Goal: Information Seeking & Learning: Compare options

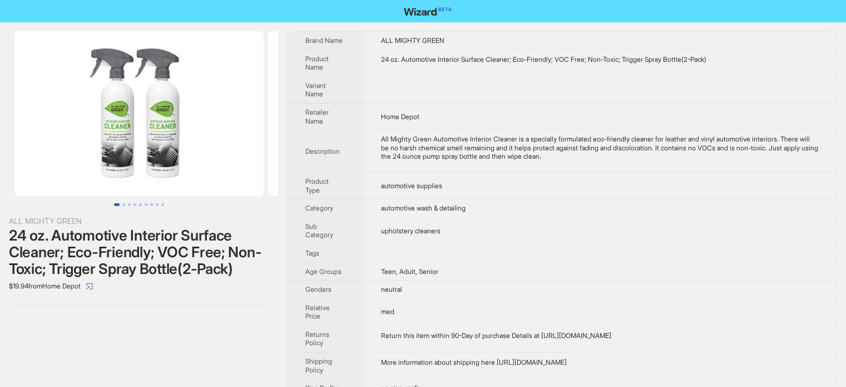
scroll to position [522, 0]
click at [122, 203] on button "Go to slide 2" at bounding box center [123, 204] width 3 height 3
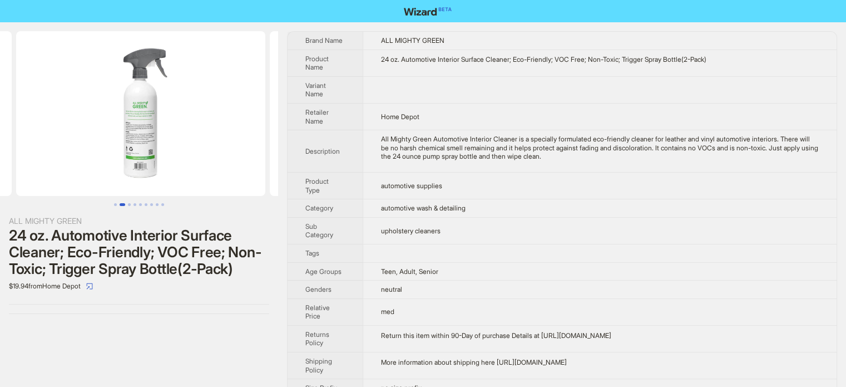
scroll to position [0, 254]
click at [129, 203] on button "Go to slide 3" at bounding box center [129, 204] width 3 height 3
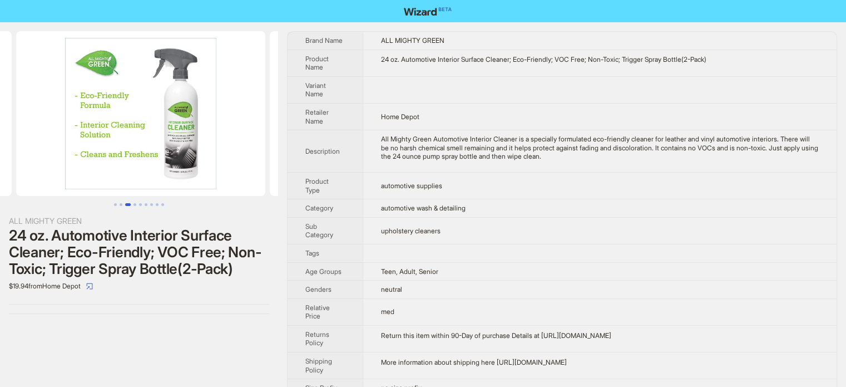
scroll to position [0, 507]
click at [484, 280] on td "neutral" at bounding box center [600, 289] width 474 height 18
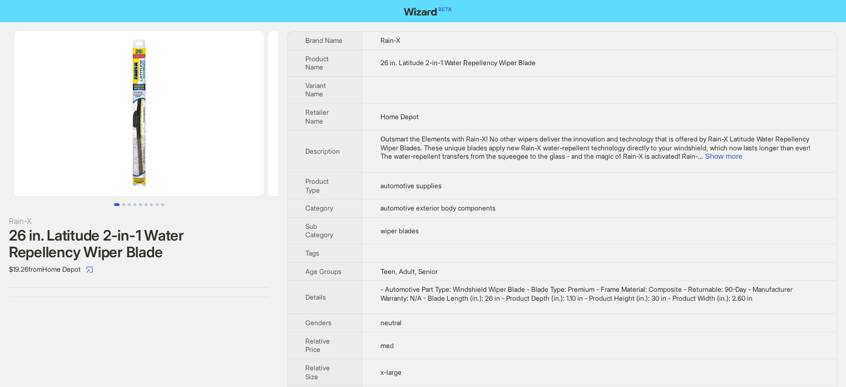
scroll to position [522, 0]
click at [124, 204] on button "Go to slide 2" at bounding box center [123, 204] width 3 height 3
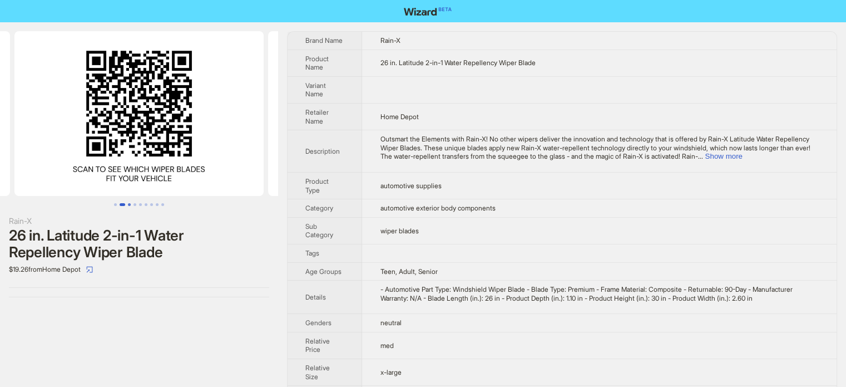
click at [128, 203] on button "Go to slide 3" at bounding box center [129, 204] width 3 height 3
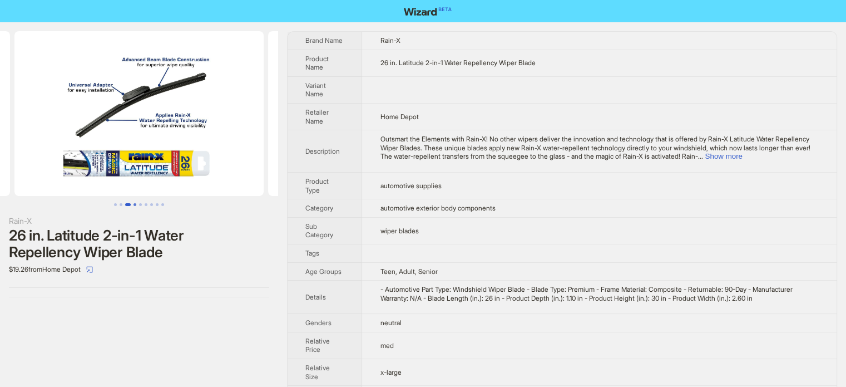
click at [134, 203] on button "Go to slide 4" at bounding box center [135, 204] width 3 height 3
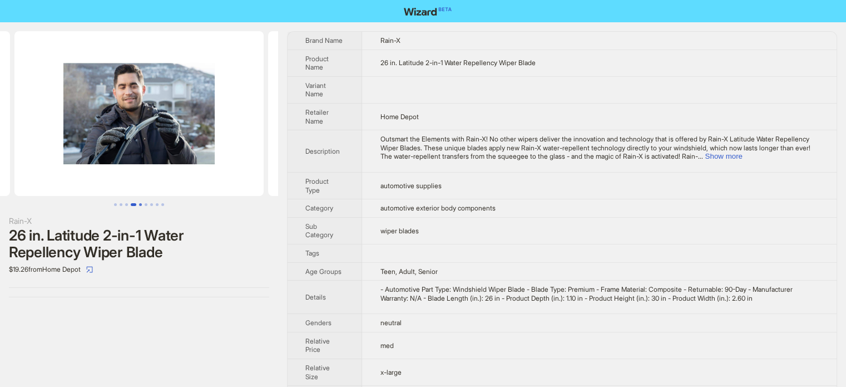
click at [139, 203] on button "Go to slide 5" at bounding box center [140, 204] width 3 height 3
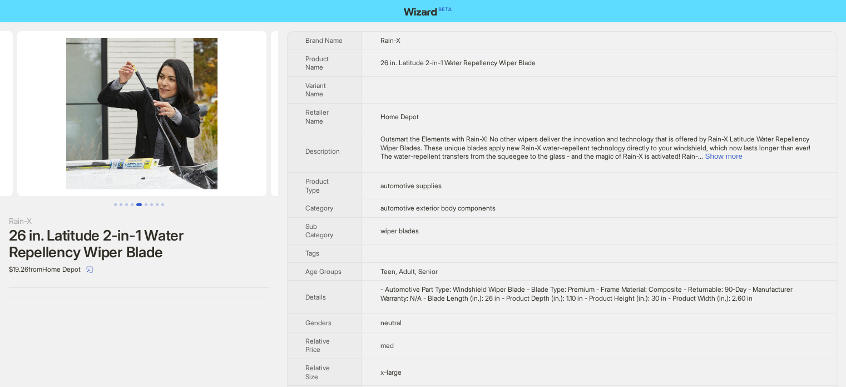
scroll to position [0, 1015]
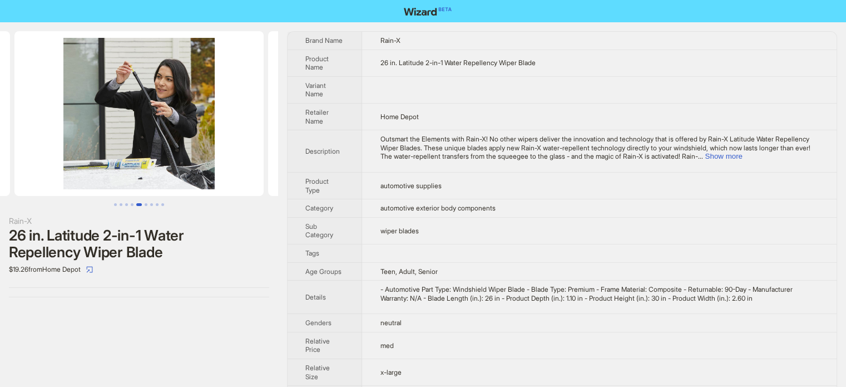
click at [140, 203] on button "Go to slide 5" at bounding box center [139, 204] width 6 height 3
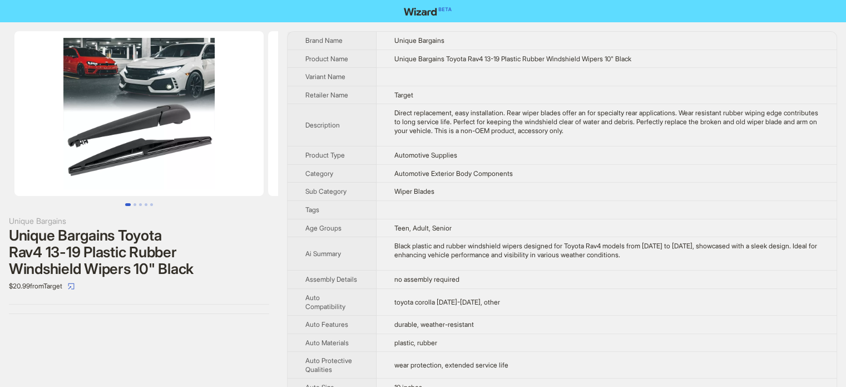
scroll to position [522, 0]
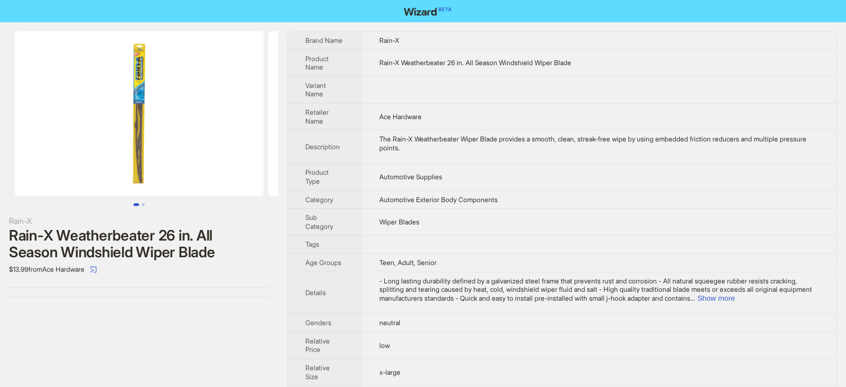
scroll to position [522, 0]
click at [144, 204] on button "Go to slide 2" at bounding box center [143, 204] width 3 height 3
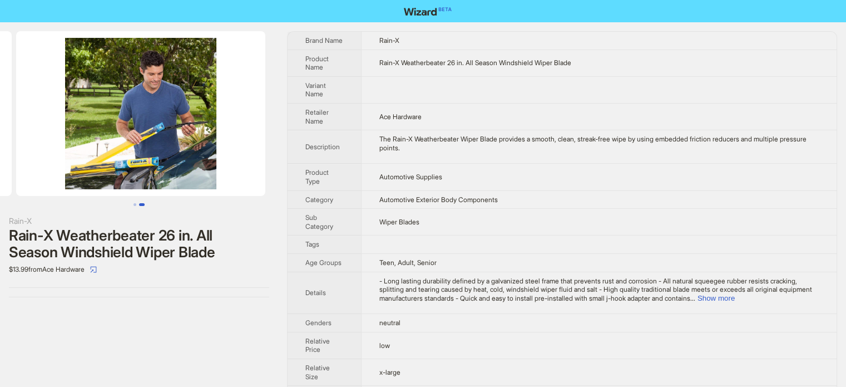
scroll to position [0, 254]
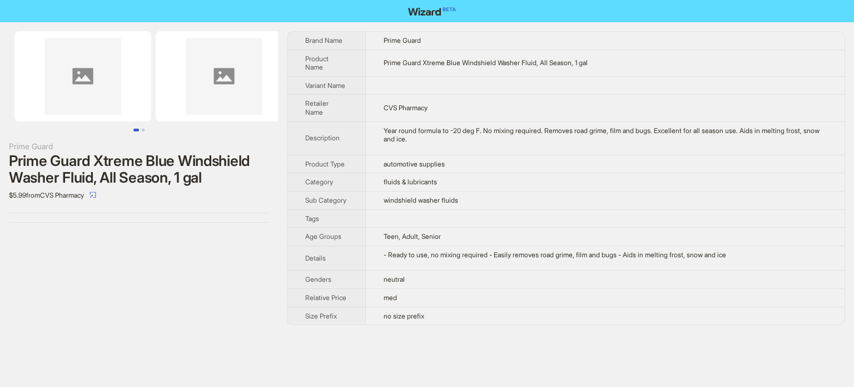
scroll to position [522, 0]
click at [145, 130] on button "Go to slide 2" at bounding box center [143, 129] width 3 height 3
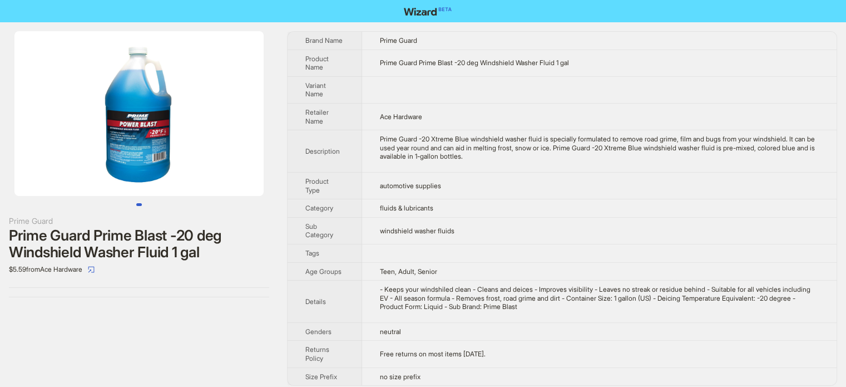
scroll to position [522, 0]
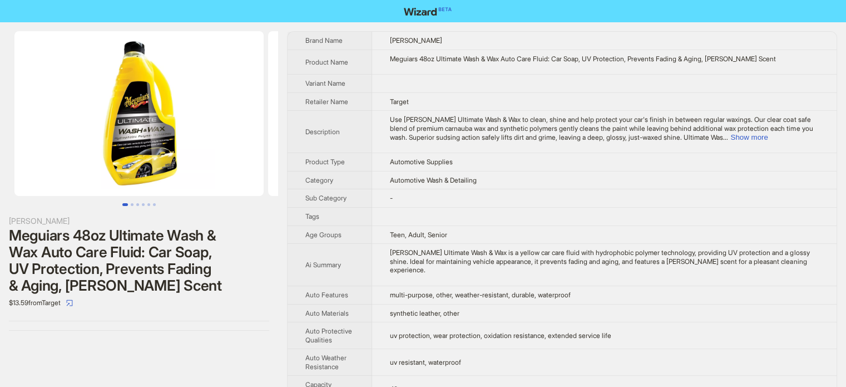
scroll to position [522, 0]
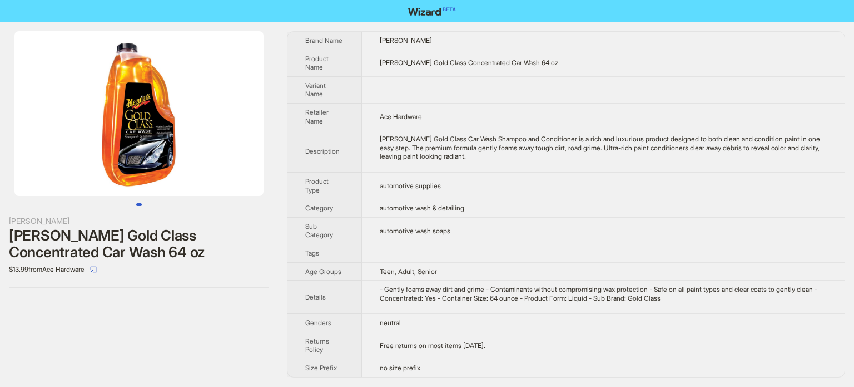
scroll to position [522, 0]
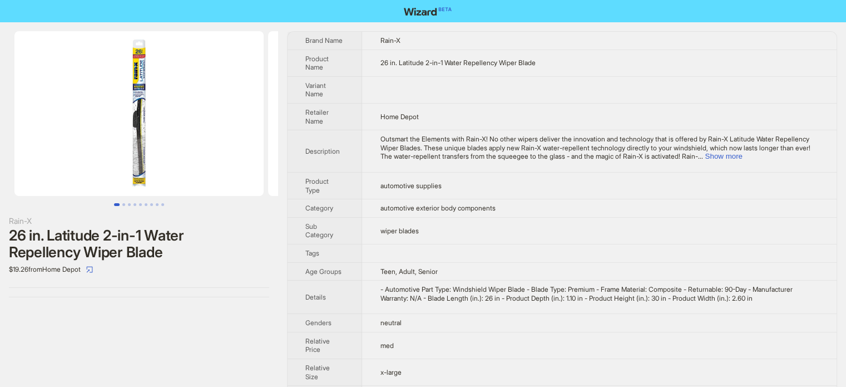
scroll to position [522, 0]
click at [122, 203] on button "Go to slide 2" at bounding box center [123, 204] width 3 height 3
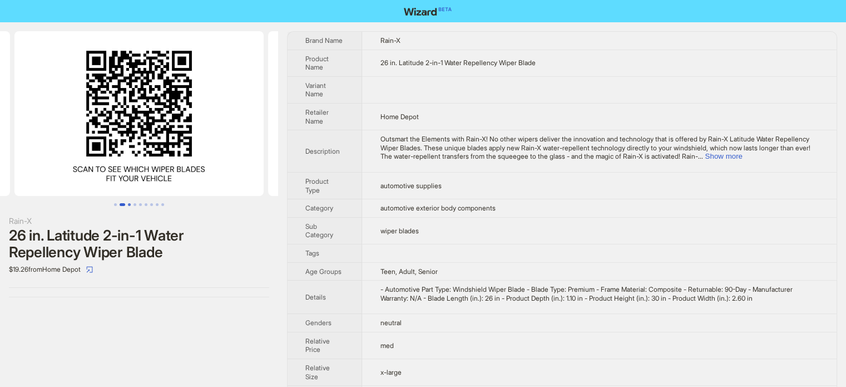
click at [131, 204] on button "Go to slide 3" at bounding box center [129, 204] width 3 height 3
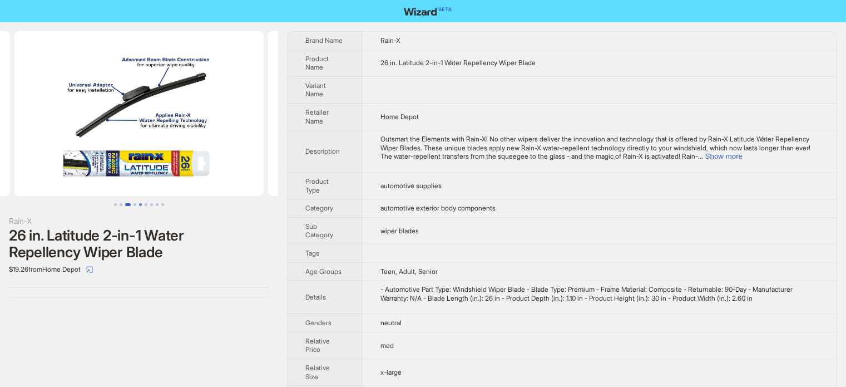
click at [139, 204] on button "Go to slide 5" at bounding box center [140, 204] width 3 height 3
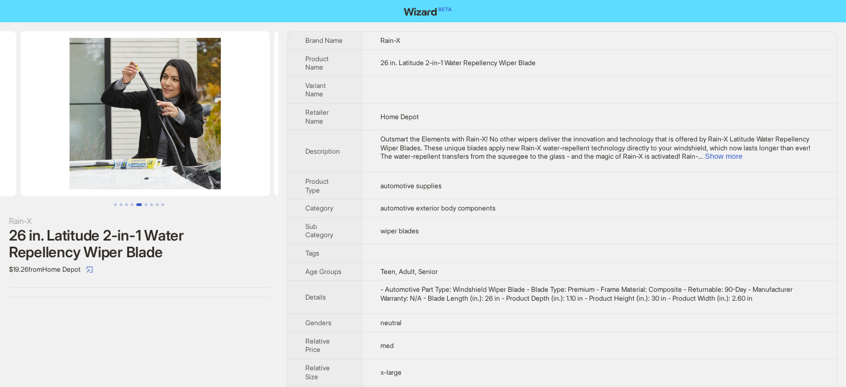
scroll to position [0, 1015]
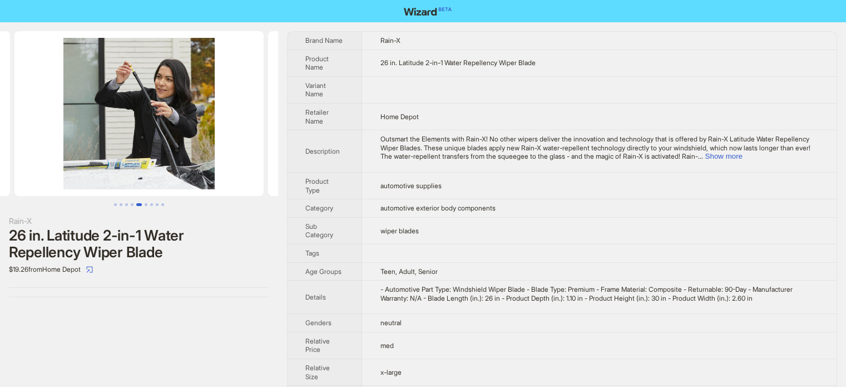
click at [365, 287] on td "- Automotive Part Type: Windshield Wiper Blade - Blade Type: Premium - Frame Ma…" at bounding box center [599, 296] width 475 height 33
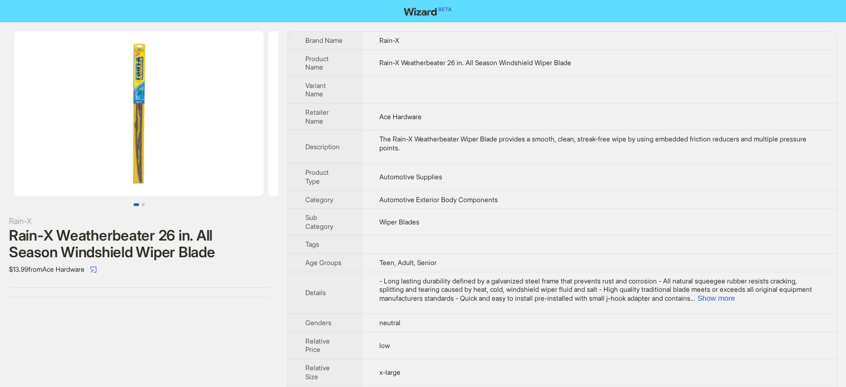
scroll to position [522, 0]
click at [142, 204] on button "Go to slide 2" at bounding box center [143, 204] width 3 height 3
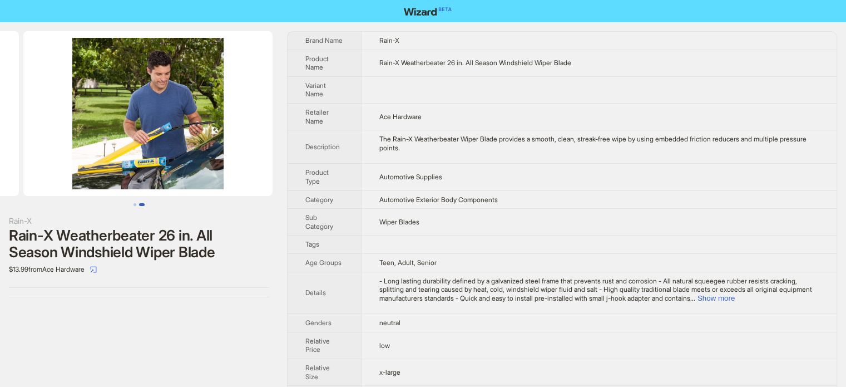
scroll to position [0, 254]
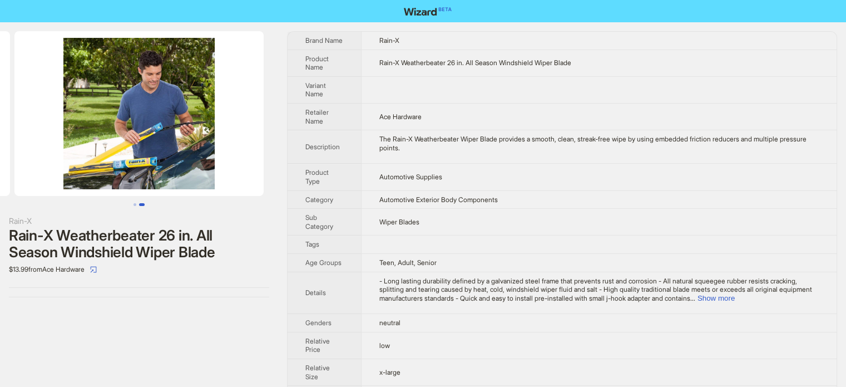
click at [396, 177] on span "Automotive Supplies" at bounding box center [410, 176] width 63 height 8
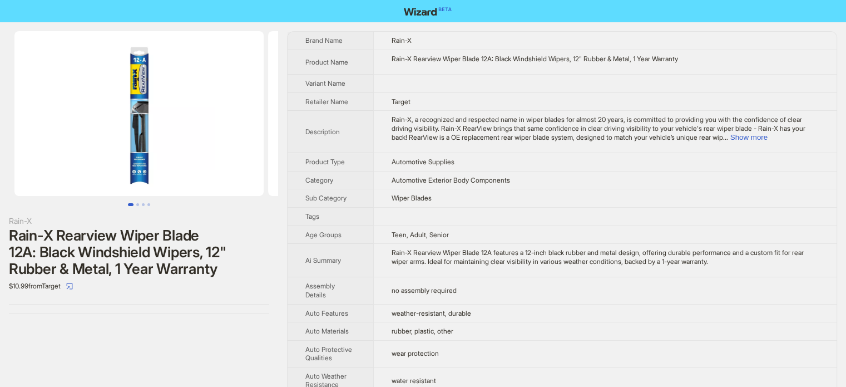
scroll to position [522, 0]
click at [410, 203] on td "Wiper Blades" at bounding box center [604, 198] width 463 height 18
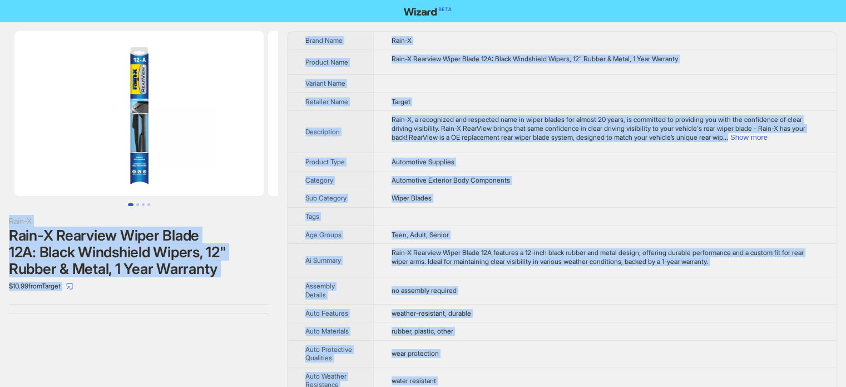
copy body "Lore-I Dolo-S Ametcons Adipi Elits 93D: Eiusm Temporinci Utlabo, 04" Etdolo & M…"
type textarea "**********"
click at [418, 233] on span "Teen, Adult, Senior" at bounding box center [420, 234] width 57 height 8
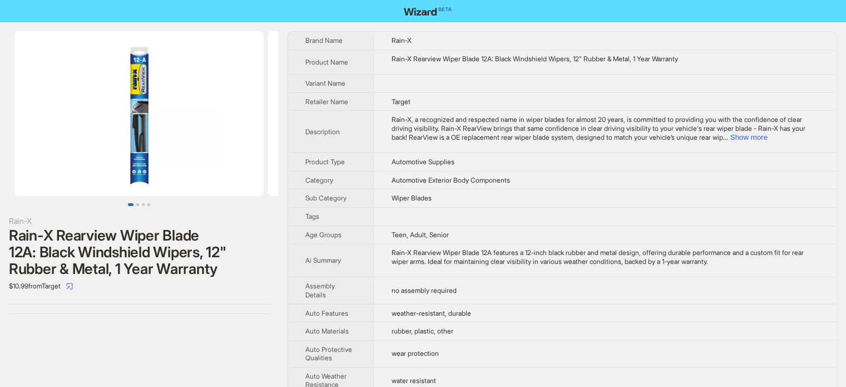
click at [487, 62] on div "Rain-X Rearview Wiper Blade 12A: Black Windshield Wipers, 12" Rubber & Metal, 1…" at bounding box center [605, 59] width 427 height 9
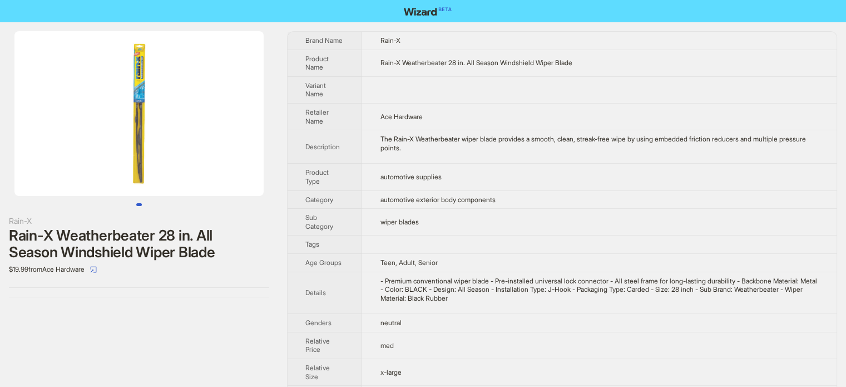
scroll to position [522, 0]
click at [525, 210] on td "wiper blades" at bounding box center [599, 222] width 475 height 27
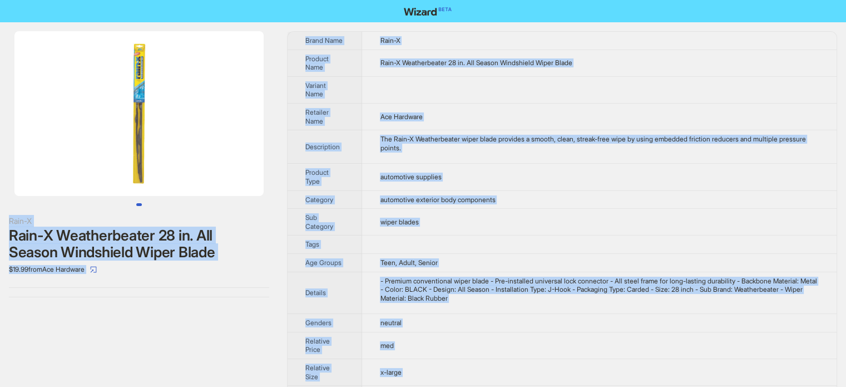
type textarea "**********"
click at [403, 66] on span "Rain-X Weatherbeater 28 in. All Season Windshield Wiper Blade" at bounding box center [476, 62] width 192 height 8
click at [427, 56] on td "Rain-X Weatherbeater 28 in. All Season Windshield Wiper Blade" at bounding box center [599, 63] width 475 height 27
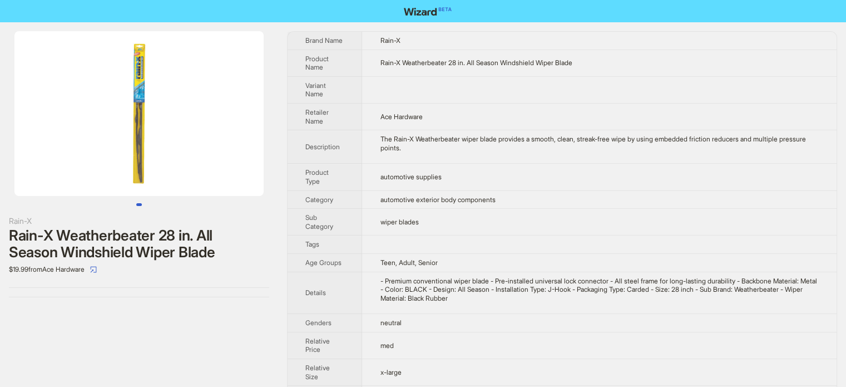
scroll to position [42, 0]
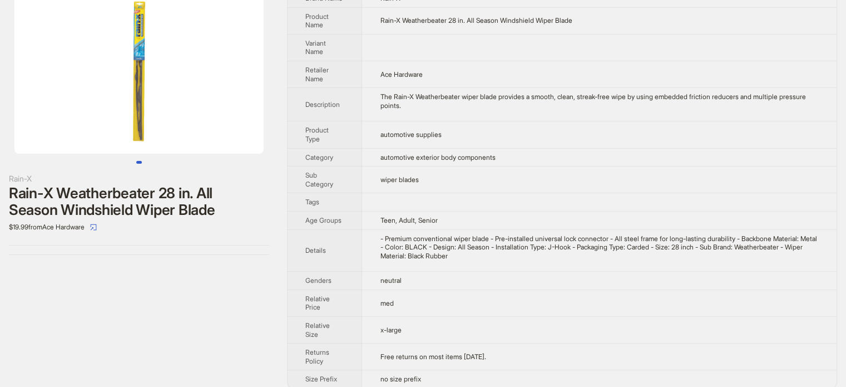
click at [501, 260] on td "- Premium conventional wiper blade - Pre-installed universal lock connector - A…" at bounding box center [599, 250] width 475 height 42
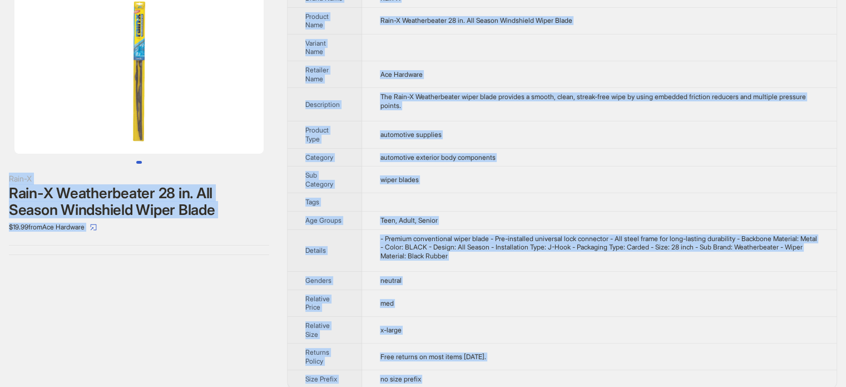
scroll to position [0, 0]
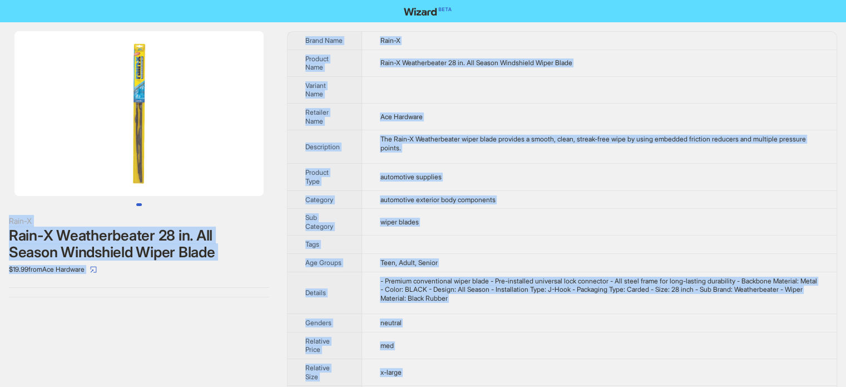
click at [429, 71] on td "Rain-X Weatherbeater 28 in. All Season Windshield Wiper Blade" at bounding box center [599, 63] width 475 height 27
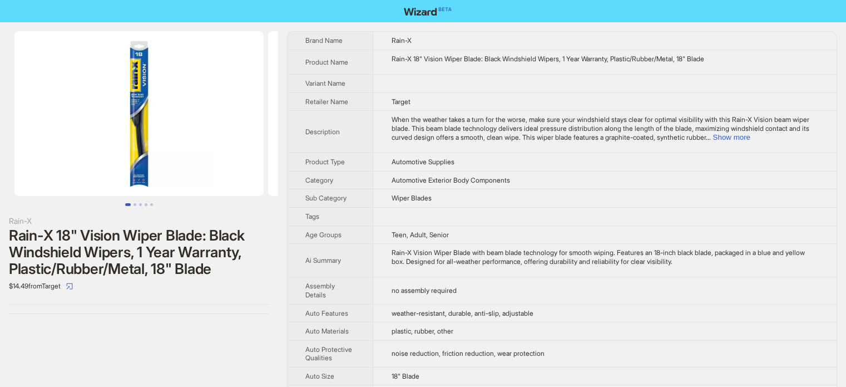
scroll to position [522, 0]
click at [476, 220] on td at bounding box center [604, 216] width 463 height 18
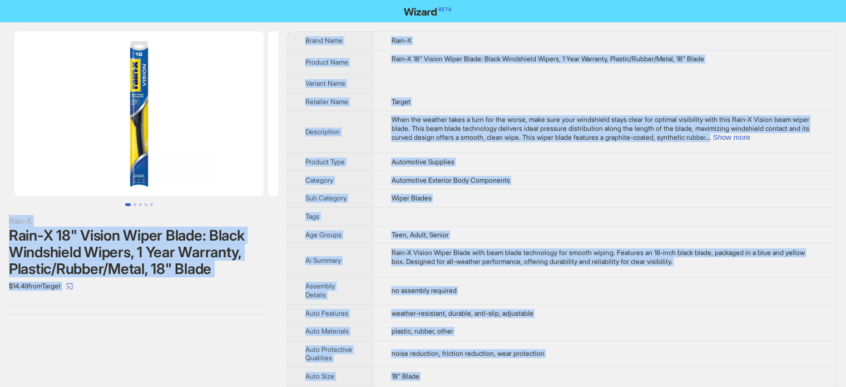
type textarea "**********"
click at [561, 137] on span "When the weather takes a turn for the worse, make sure your windshield stays cl…" at bounding box center [600, 128] width 418 height 26
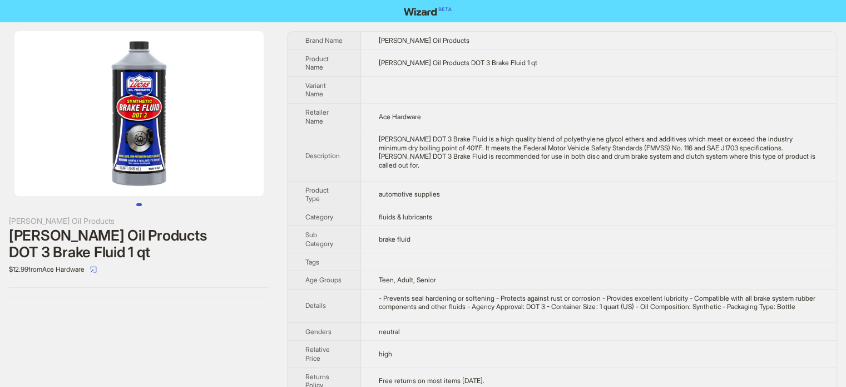
scroll to position [522, 0]
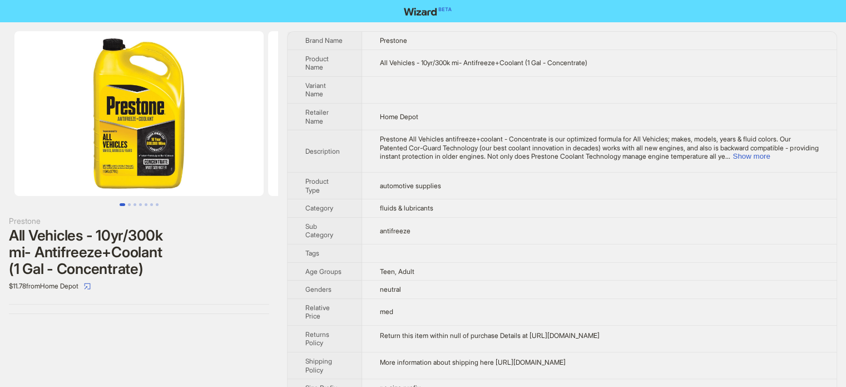
scroll to position [522, 0]
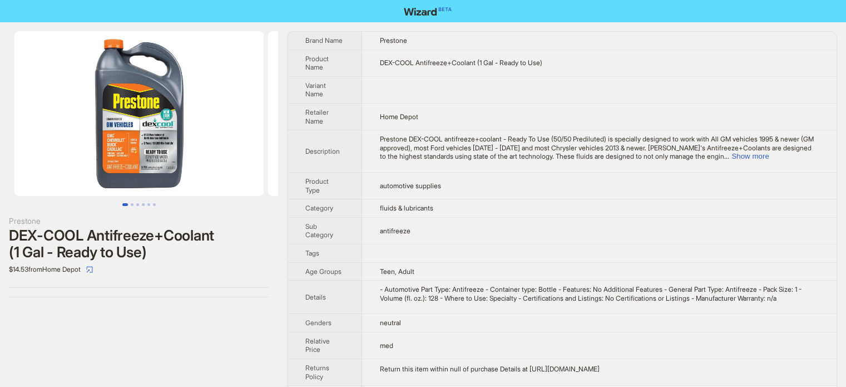
scroll to position [522, 0]
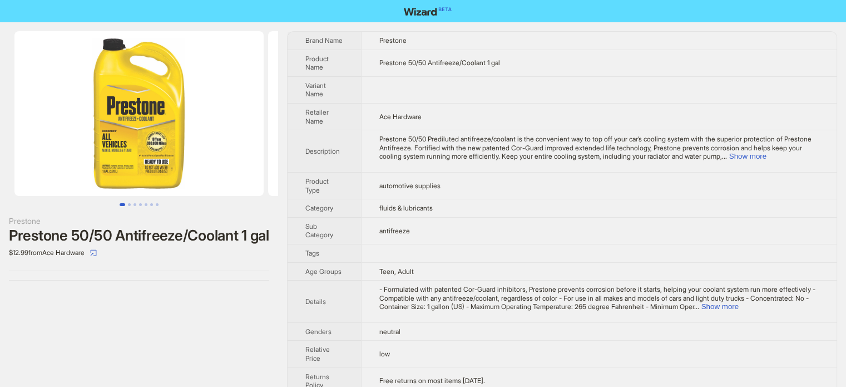
scroll to position [522, 0]
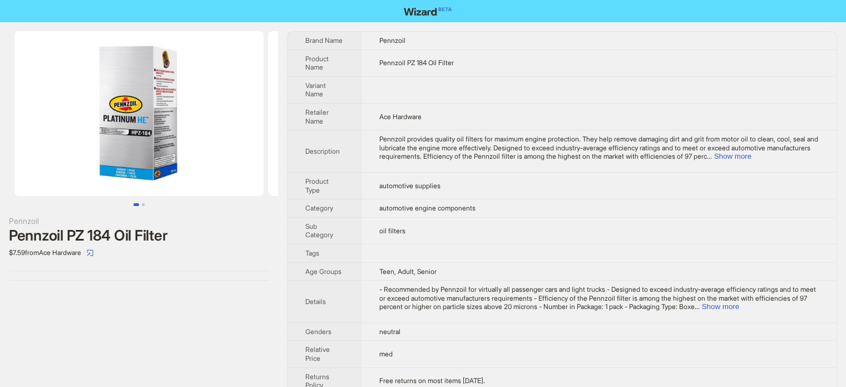
scroll to position [522, 0]
click at [415, 120] on td "Ace Hardware" at bounding box center [599, 116] width 476 height 27
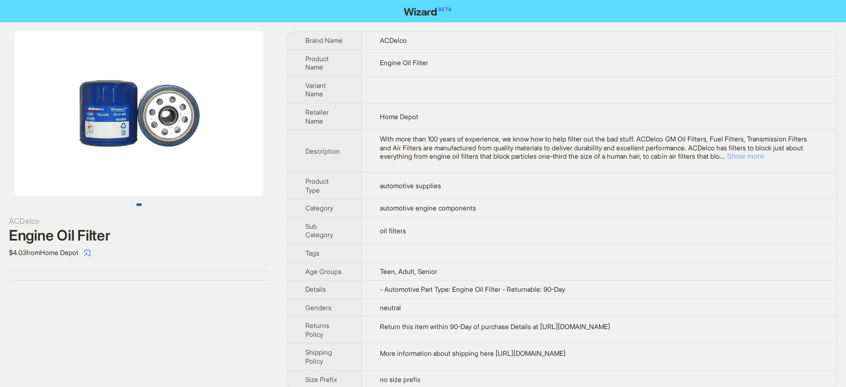
click at [764, 152] on button "Show more" at bounding box center [744, 156] width 37 height 8
click at [412, 161] on div "With more than 100 years of experience, we know how to help filter out the bad …" at bounding box center [599, 148] width 439 height 26
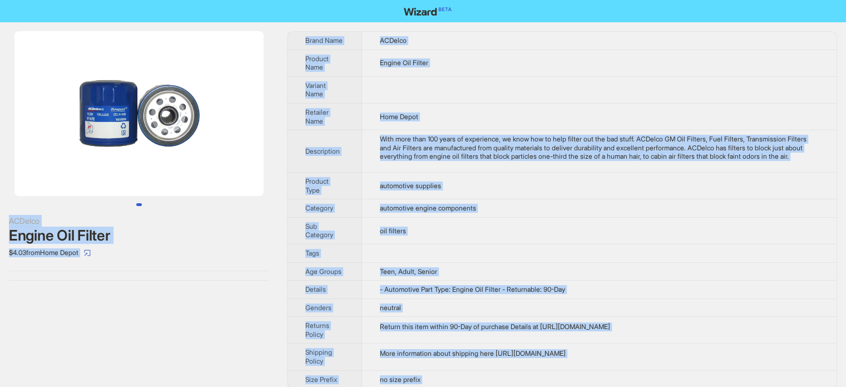
type textarea "**********"
click at [100, 113] on img at bounding box center [138, 113] width 249 height 165
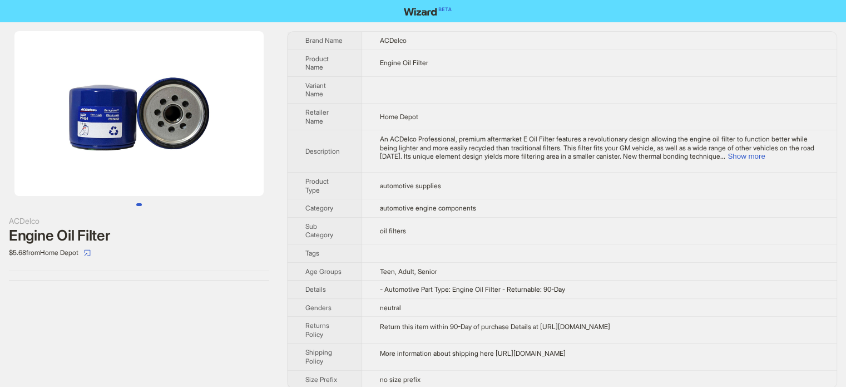
scroll to position [522, 0]
click at [765, 155] on button "Show more" at bounding box center [746, 156] width 37 height 8
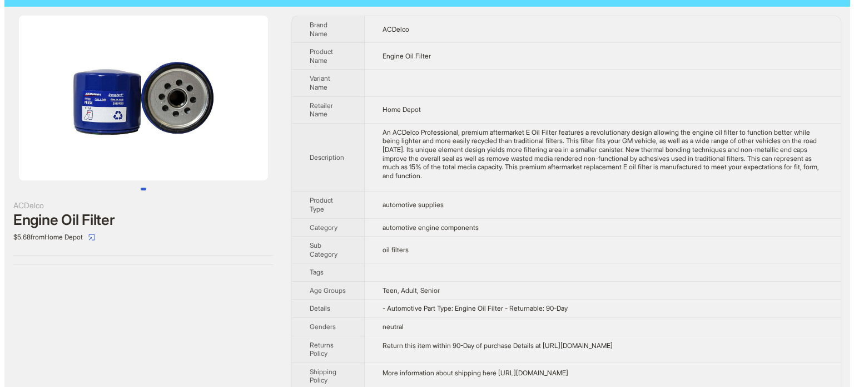
scroll to position [0, 0]
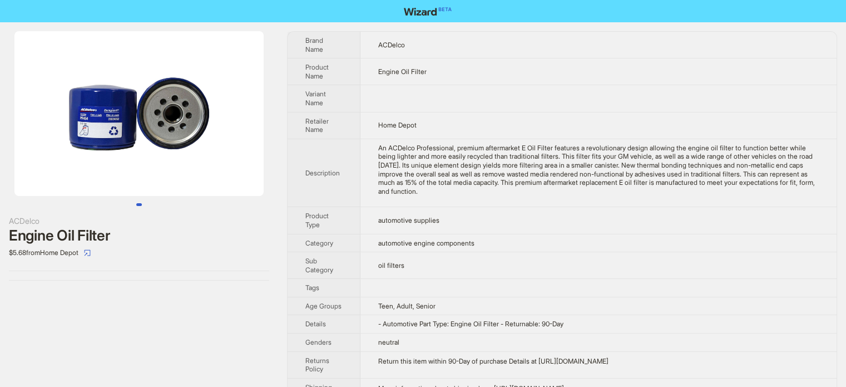
click at [422, 187] on div "An ACDelco Professional, premium aftermarket E Oil Filter features a revolution…" at bounding box center [598, 170] width 441 height 52
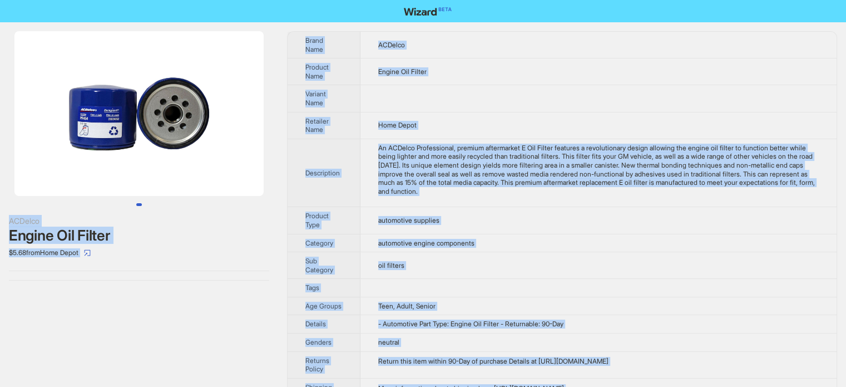
type textarea "**********"
click at [99, 111] on img at bounding box center [138, 113] width 249 height 165
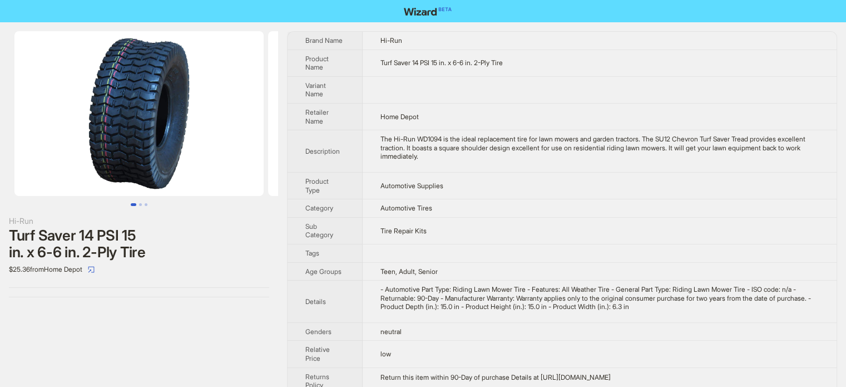
scroll to position [522, 0]
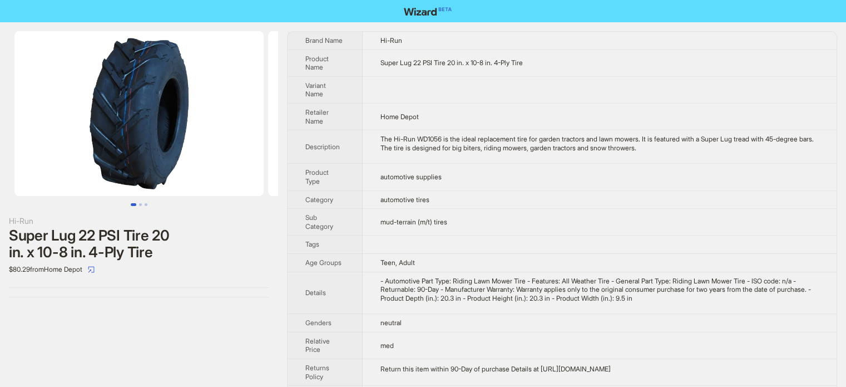
scroll to position [522, 0]
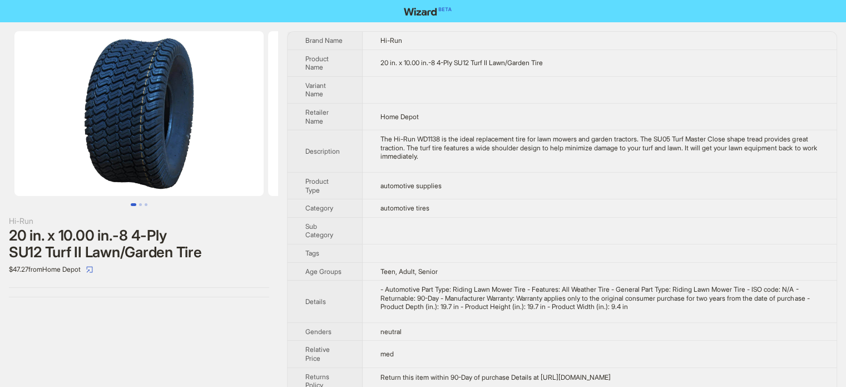
scroll to position [522, 0]
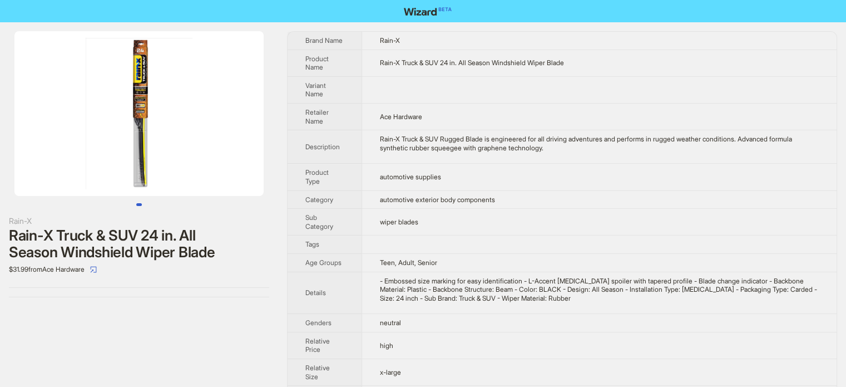
scroll to position [522, 0]
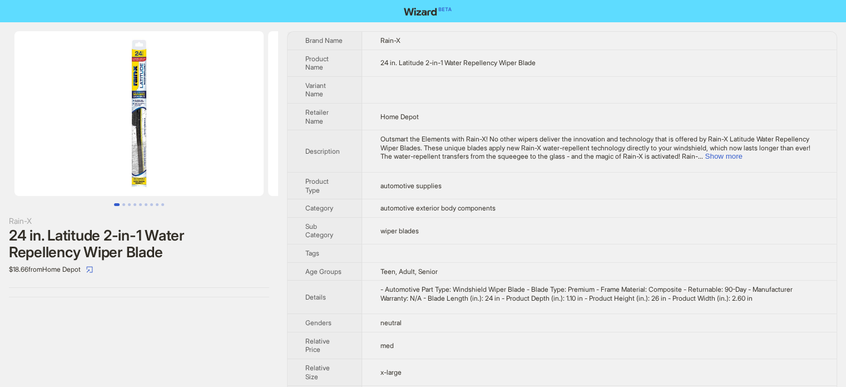
scroll to position [522, 0]
click at [122, 204] on button "Go to slide 2" at bounding box center [123, 204] width 3 height 3
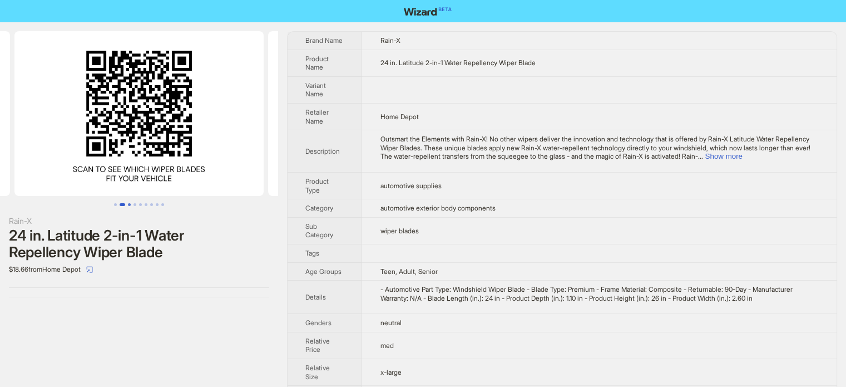
click at [131, 203] on button "Go to slide 3" at bounding box center [129, 204] width 3 height 3
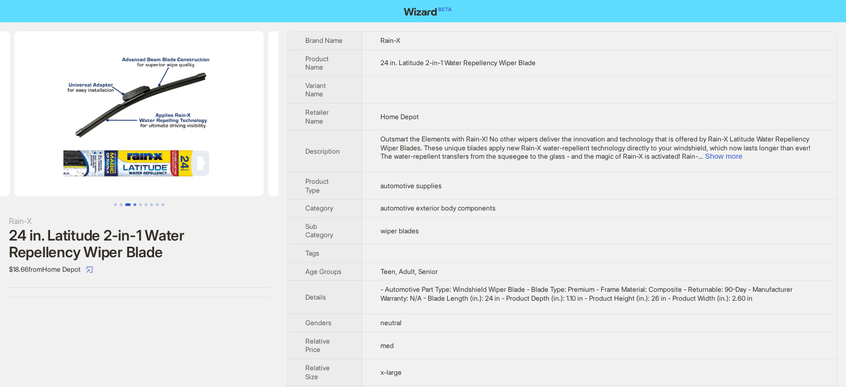
click at [136, 203] on button "Go to slide 4" at bounding box center [135, 204] width 3 height 3
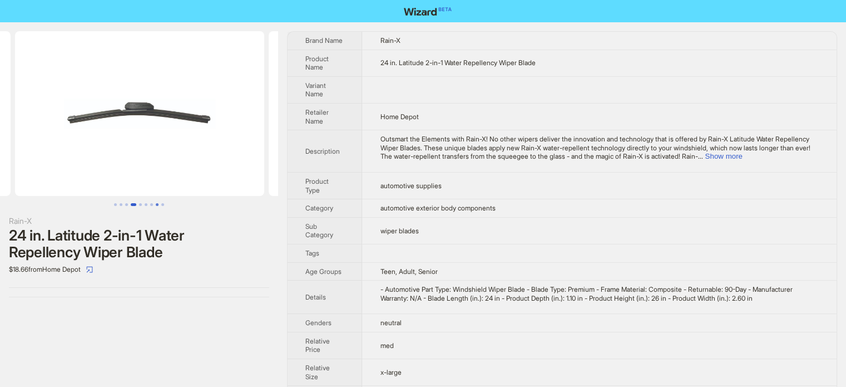
click at [156, 204] on button "Go to slide 8" at bounding box center [157, 204] width 3 height 3
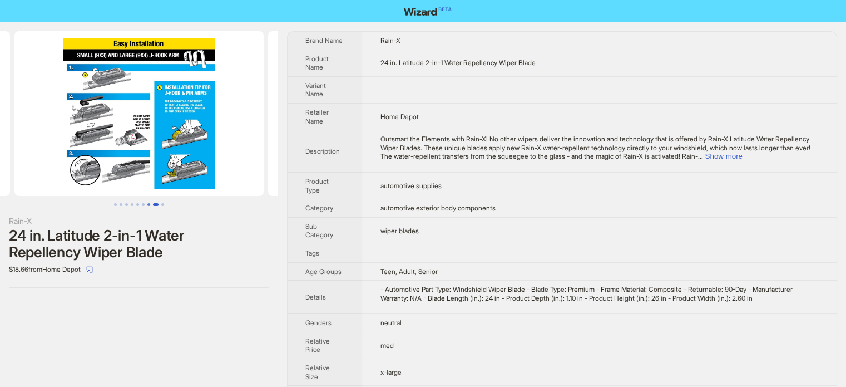
click at [148, 205] on button "Go to slide 7" at bounding box center [148, 204] width 3 height 3
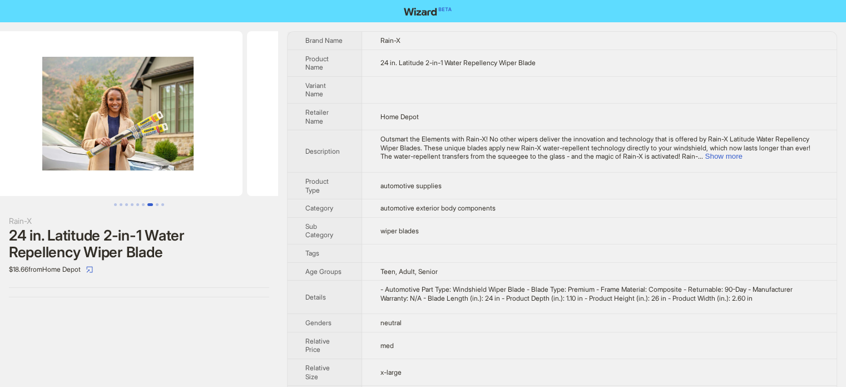
scroll to position [0, 1522]
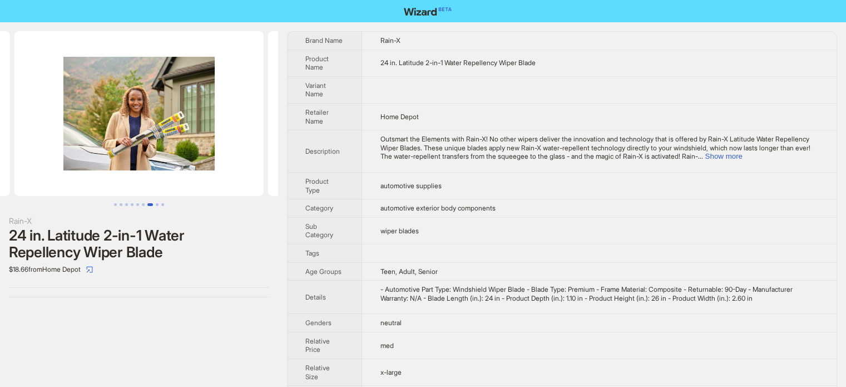
click at [388, 285] on div "- Automotive Part Type: Windshield Wiper Blade - Blade Type: Premium - Frame Ma…" at bounding box center [599, 293] width 439 height 17
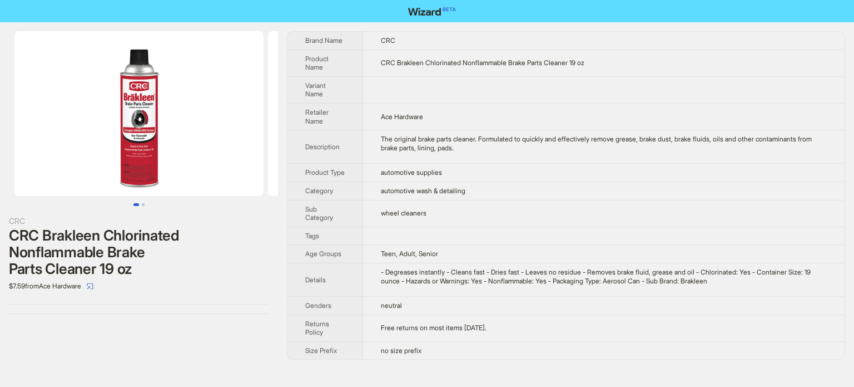
scroll to position [522, 0]
click at [143, 204] on button "Go to slide 2" at bounding box center [143, 204] width 3 height 3
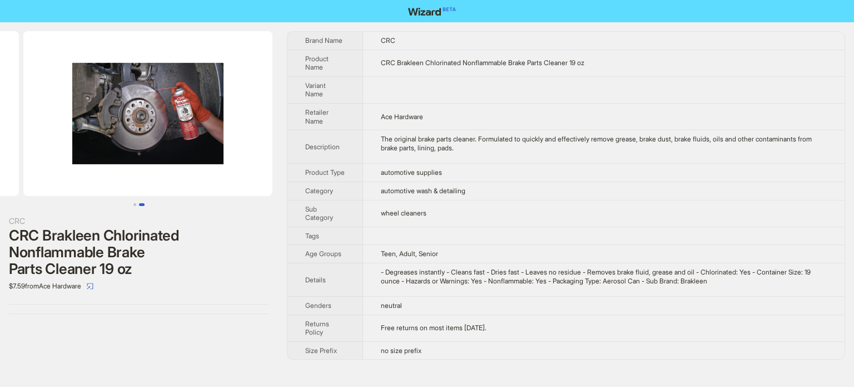
scroll to position [0, 254]
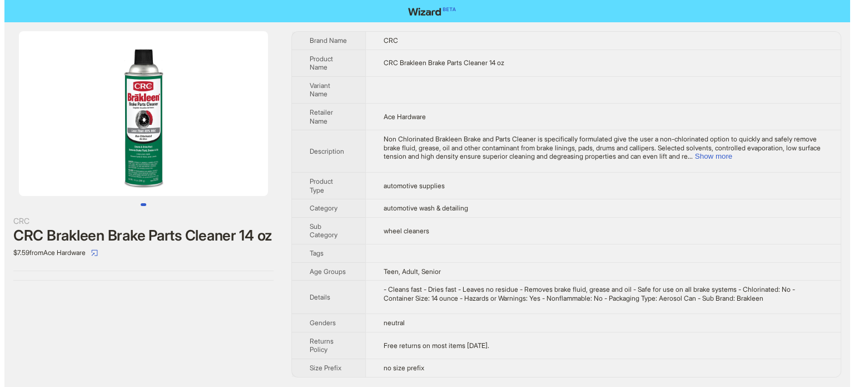
scroll to position [522, 0]
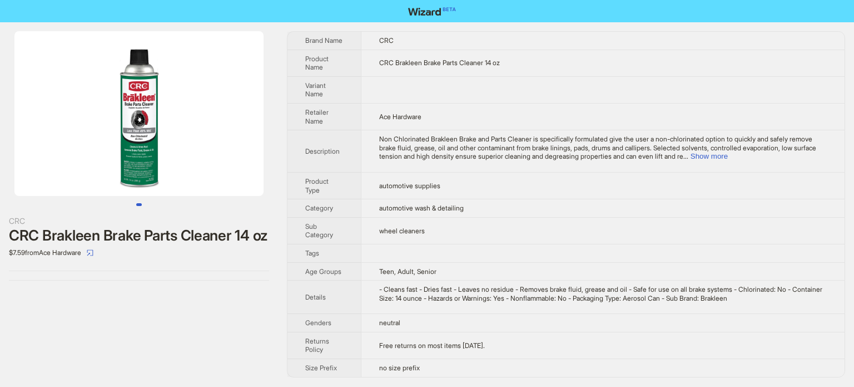
click at [421, 190] on span "automotive supplies" at bounding box center [409, 185] width 61 height 8
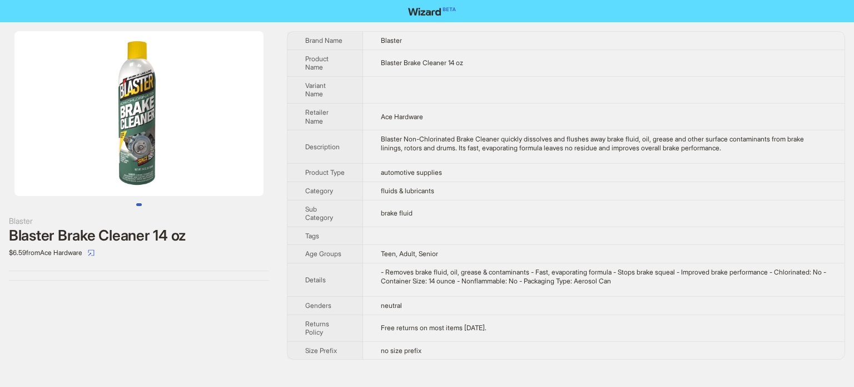
scroll to position [522, 0]
click at [483, 200] on td "fluids & lubricants" at bounding box center [604, 190] width 482 height 18
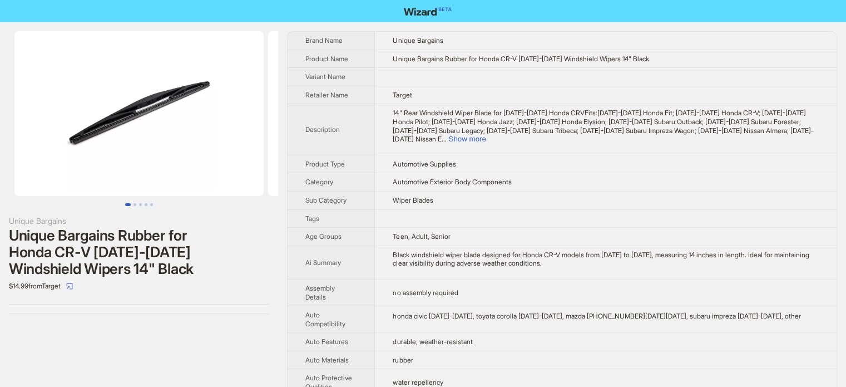
scroll to position [522, 0]
click at [131, 204] on button "Go to slide 1" at bounding box center [128, 204] width 6 height 3
click at [140, 204] on button "Go to slide 3" at bounding box center [140, 204] width 3 height 3
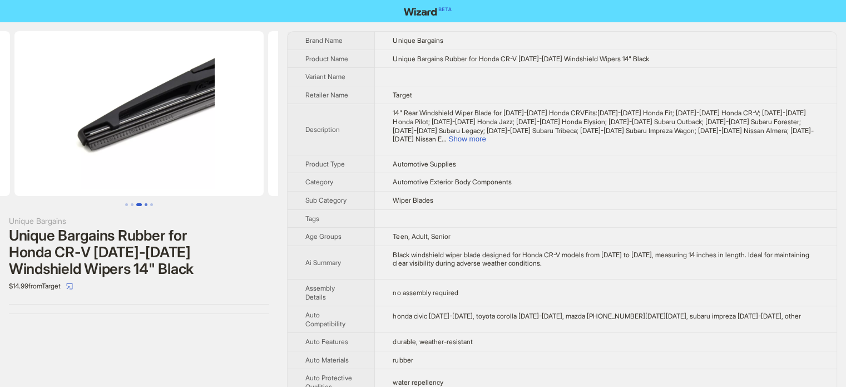
click at [145, 205] on button "Go to slide 4" at bounding box center [146, 204] width 3 height 3
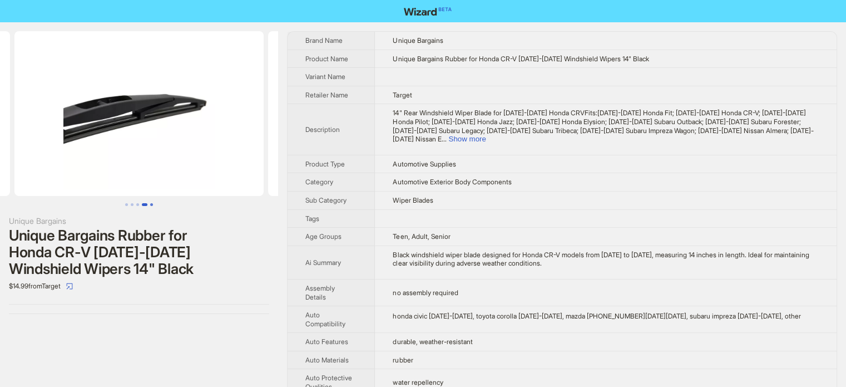
click at [152, 205] on button "Go to slide 5" at bounding box center [151, 204] width 3 height 3
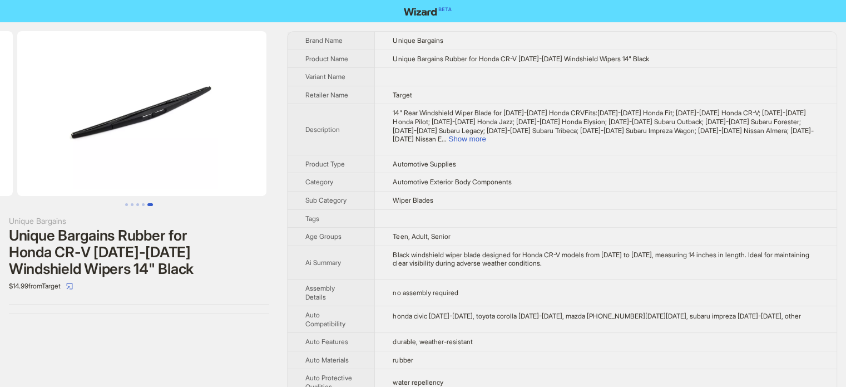
scroll to position [0, 1015]
click at [365, 140] on th "Description" at bounding box center [331, 129] width 87 height 51
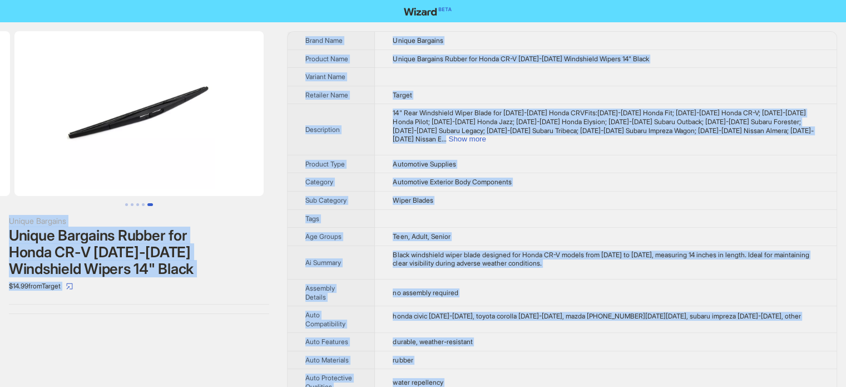
type textarea "**********"
click at [469, 55] on span "Unique Bargains Rubber for Honda CR-V 2007-2011 Windshield Wipers 14" Black" at bounding box center [521, 59] width 256 height 8
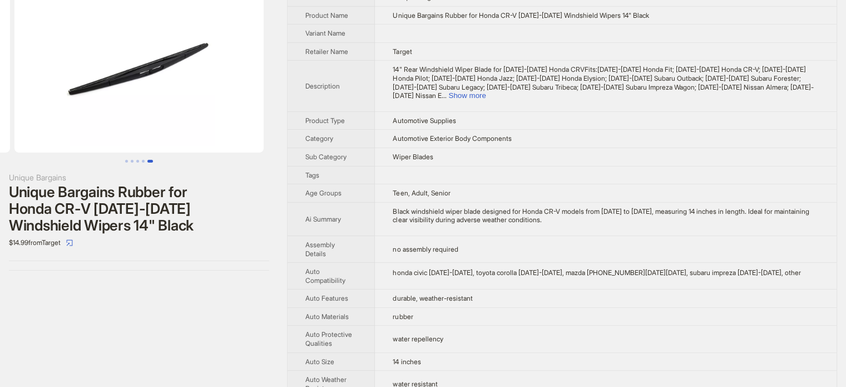
scroll to position [0, 0]
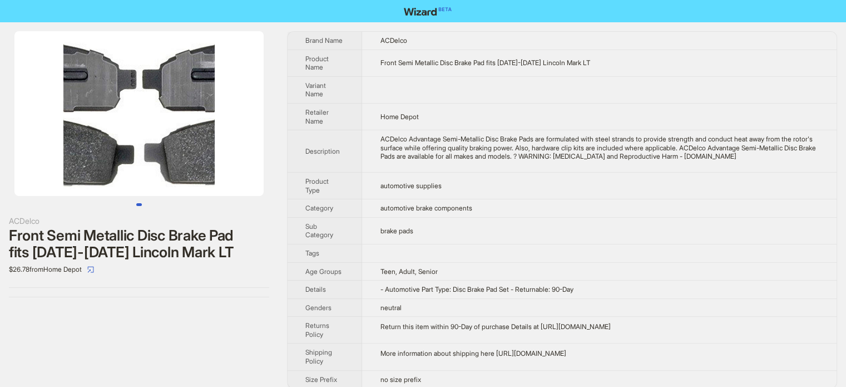
scroll to position [522, 0]
click at [439, 209] on span "automotive brake components" at bounding box center [426, 208] width 92 height 8
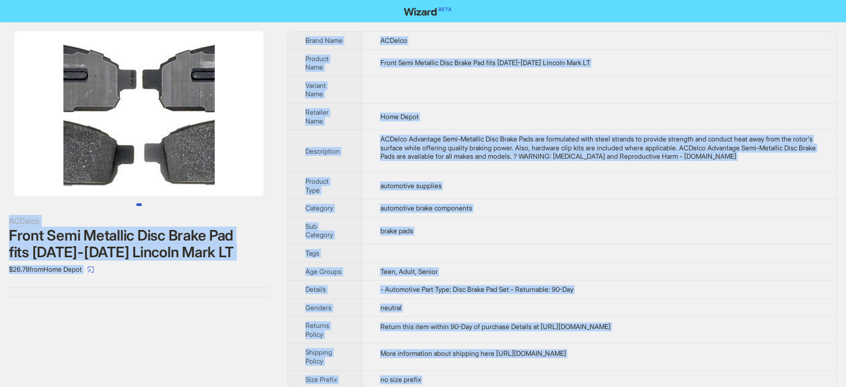
type textarea "**********"
click at [392, 157] on div "ACDelco Advantage Semi-Metallic Disc Brake Pads are formulated with steel stran…" at bounding box center [599, 148] width 439 height 26
click at [191, 360] on div "ACDelco Front Semi Metallic Disc Brake Pad fits [DATE]-[DATE] Lincoln Mark LT $…" at bounding box center [139, 209] width 278 height 375
click at [528, 113] on td "Home Depot" at bounding box center [599, 116] width 475 height 27
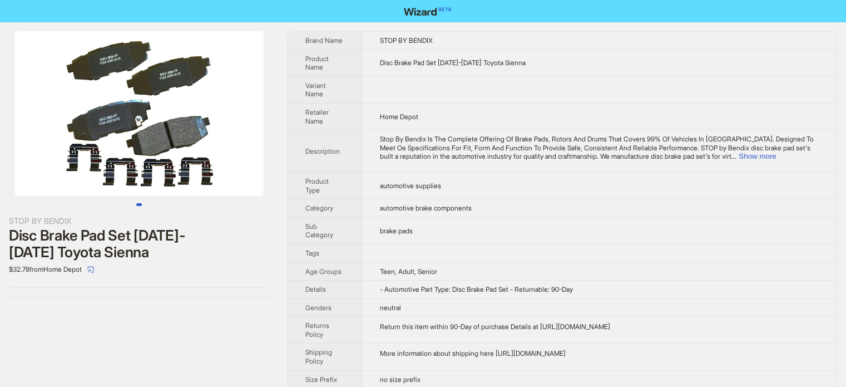
scroll to position [522, 0]
drag, startPoint x: 348, startPoint y: 180, endPoint x: 373, endPoint y: 196, distance: 30.2
click at [348, 180] on th "Product Type" at bounding box center [325, 185] width 75 height 27
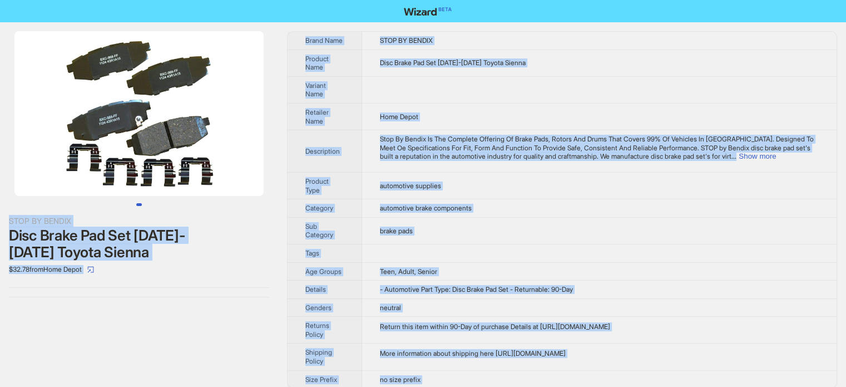
type textarea "**********"
click at [375, 149] on td "Stop By Bendix Is The Complete Offering Of Brake Pads, Rotors And Drums That Co…" at bounding box center [599, 151] width 475 height 42
click at [275, 40] on li at bounding box center [139, 113] width 278 height 165
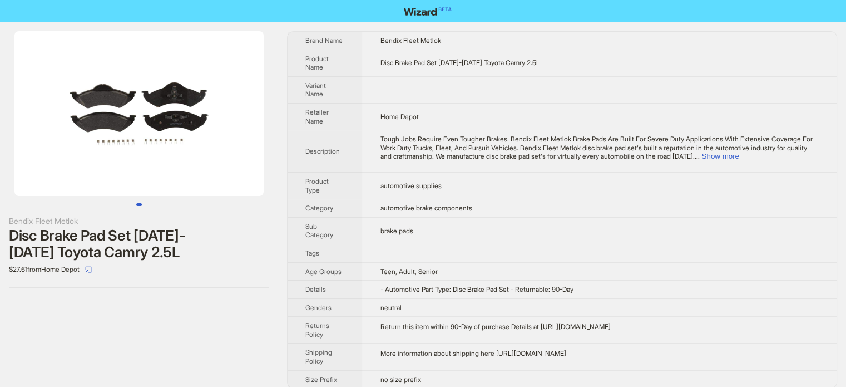
scroll to position [522, 0]
click at [324, 141] on th "Description" at bounding box center [325, 151] width 75 height 42
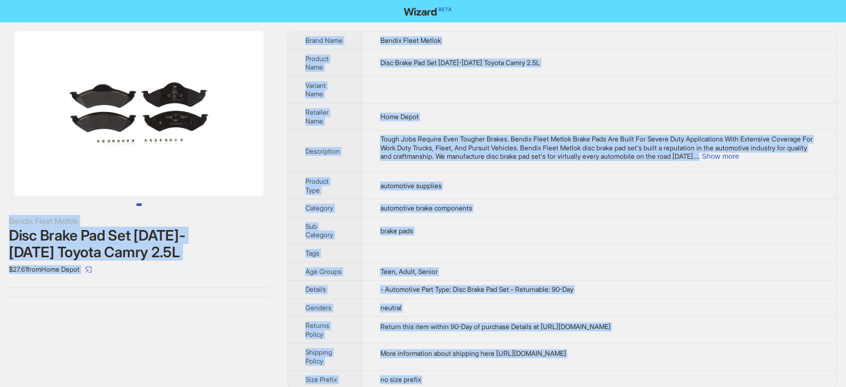
type textarea "**********"
click at [481, 68] on td "Disc Brake Pad Set 2012-2017 Toyota Camry 2.5L" at bounding box center [599, 63] width 475 height 27
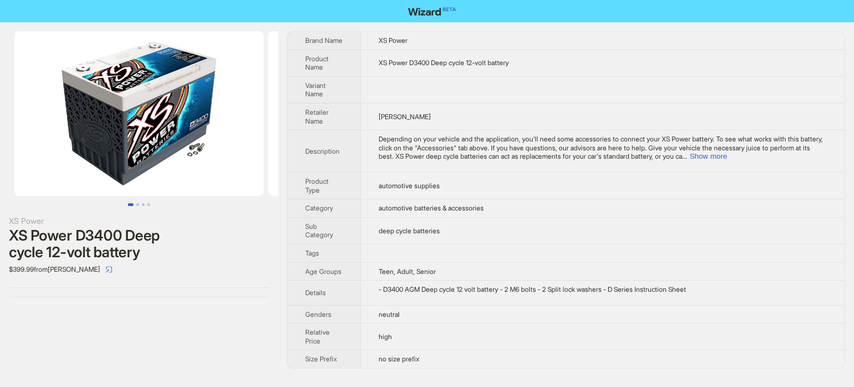
scroll to position [522, 0]
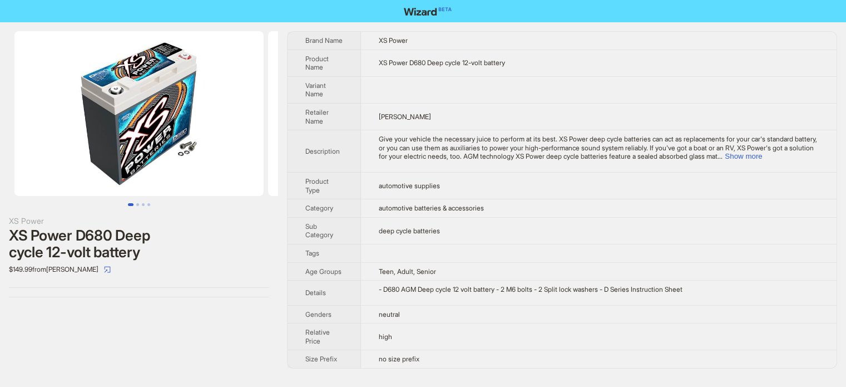
scroll to position [522, 0]
type textarea "**********"
click at [398, 170] on td "Give your vehicle the necessary juice to perform at its best. XS Power deep cyc…" at bounding box center [599, 151] width 476 height 42
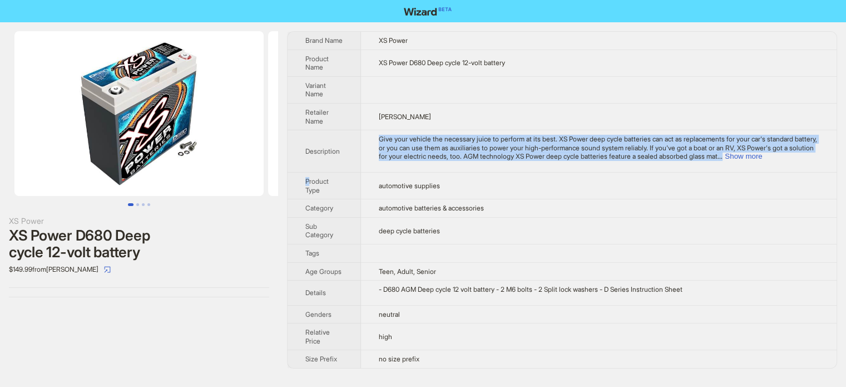
click at [398, 170] on td "Give your vehicle the necessary juice to perform at its best. XS Power deep cyc…" at bounding box center [599, 151] width 476 height 42
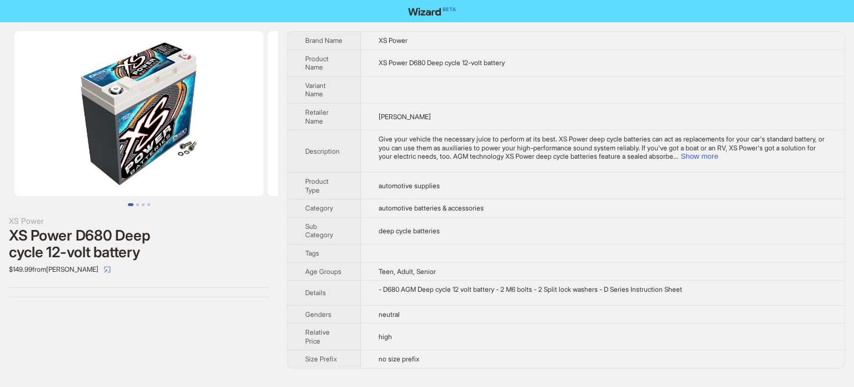
click at [481, 262] on td at bounding box center [603, 253] width 484 height 18
click at [446, 248] on tbody "Brand Name XS Power Product Name XS Power D680 Deep cycle 12-volt battery Varia…" at bounding box center [566, 200] width 557 height 336
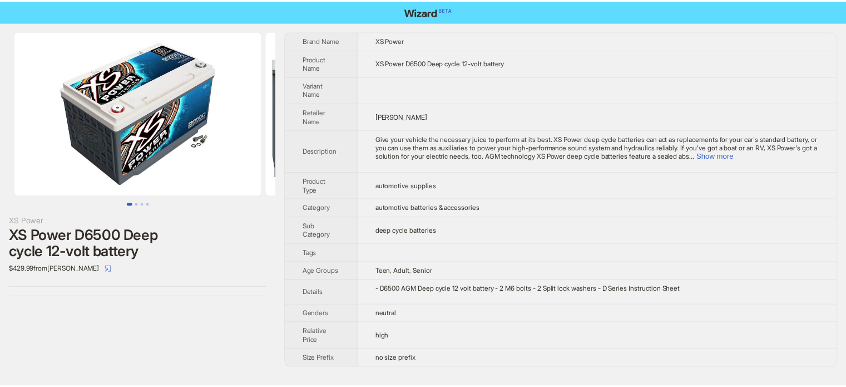
scroll to position [522, 0]
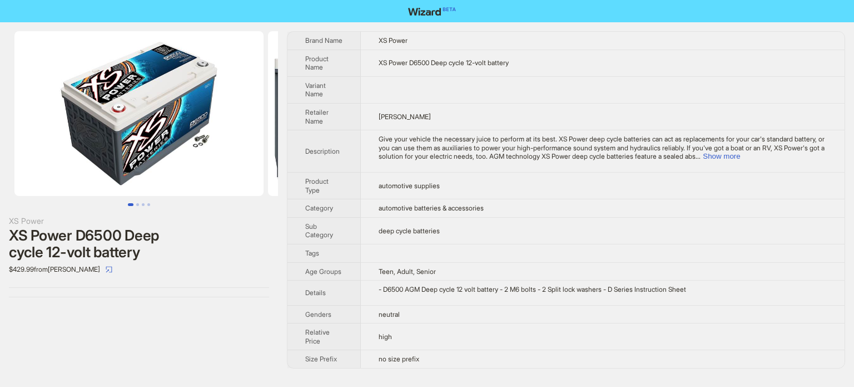
click at [370, 103] on td "[PERSON_NAME]" at bounding box center [603, 116] width 484 height 27
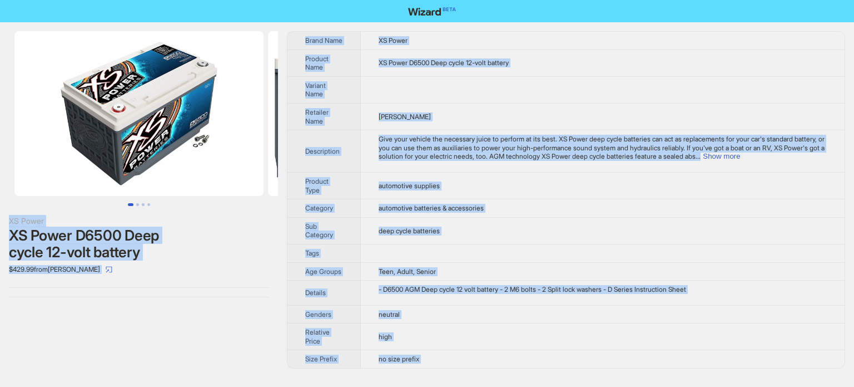
type textarea "**********"
click at [804, 151] on span "Give your vehicle the necessary juice to perform at its best. XS Power deep cyc…" at bounding box center [602, 148] width 446 height 26
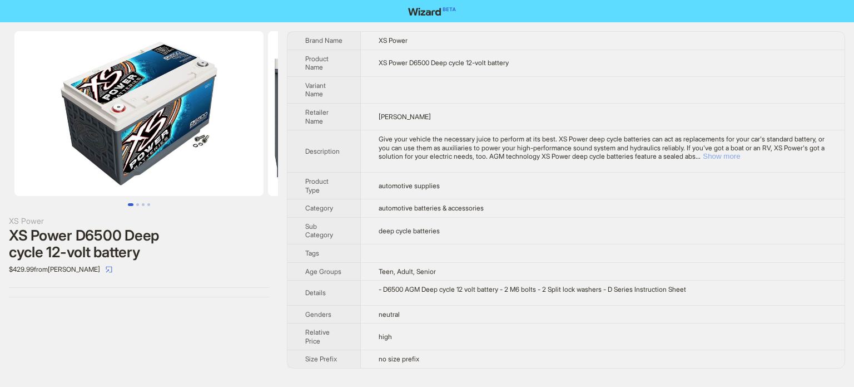
click at [740, 160] on button "Show more" at bounding box center [721, 156] width 37 height 8
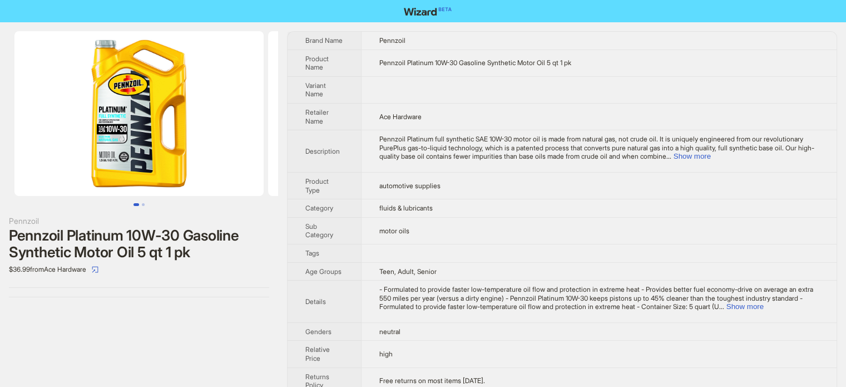
scroll to position [522, 0]
click at [764, 309] on button "Show more" at bounding box center [744, 306] width 37 height 8
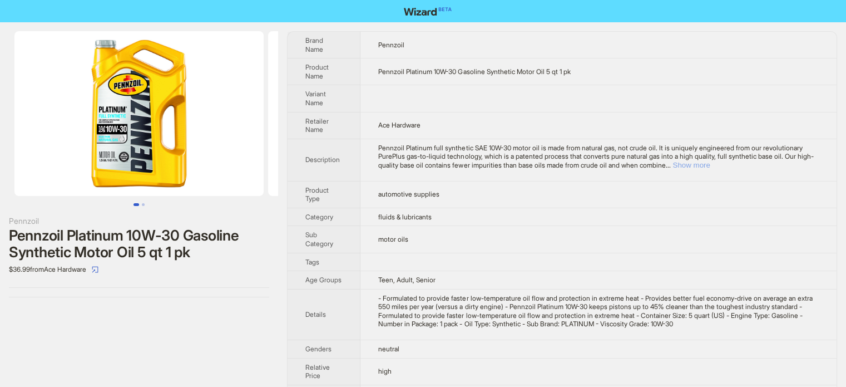
click at [710, 164] on button "Show more" at bounding box center [691, 165] width 37 height 8
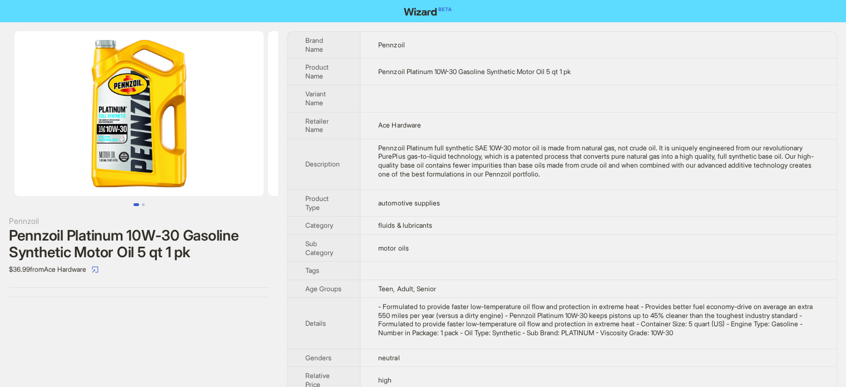
click at [342, 212] on th "Product Type" at bounding box center [324, 203] width 73 height 27
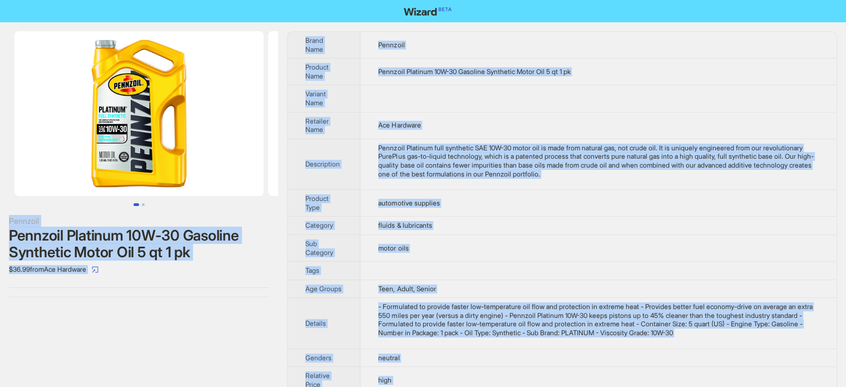
type textarea "**********"
click at [492, 120] on td "Ace Hardware" at bounding box center [598, 125] width 476 height 27
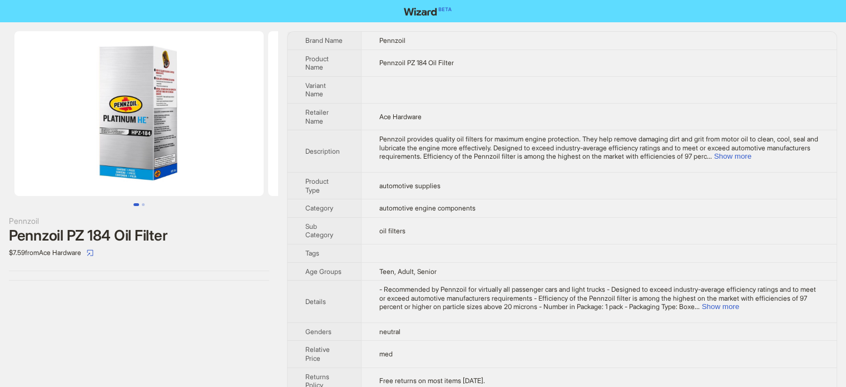
scroll to position [522, 0]
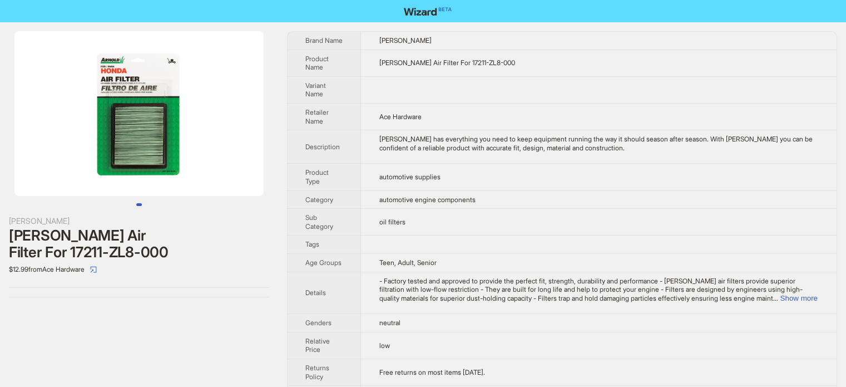
scroll to position [522, 0]
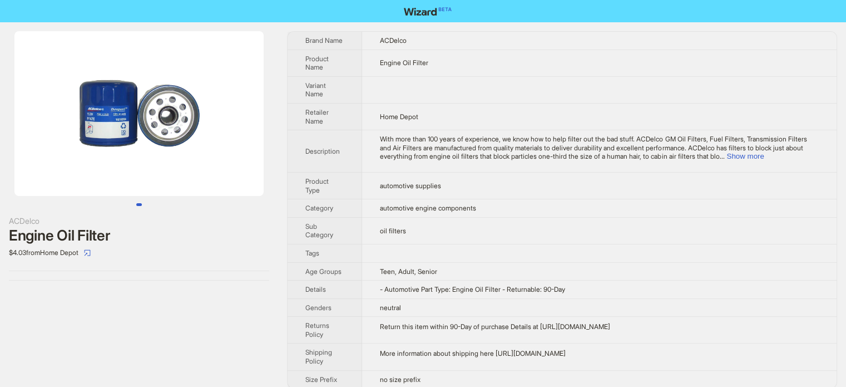
scroll to position [522, 0]
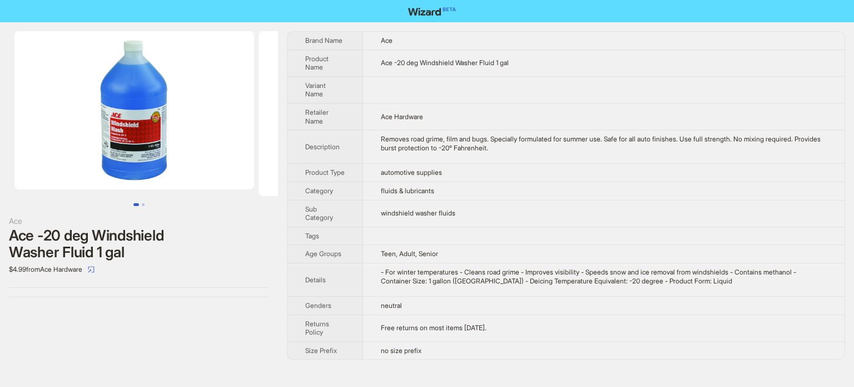
scroll to position [522, 0]
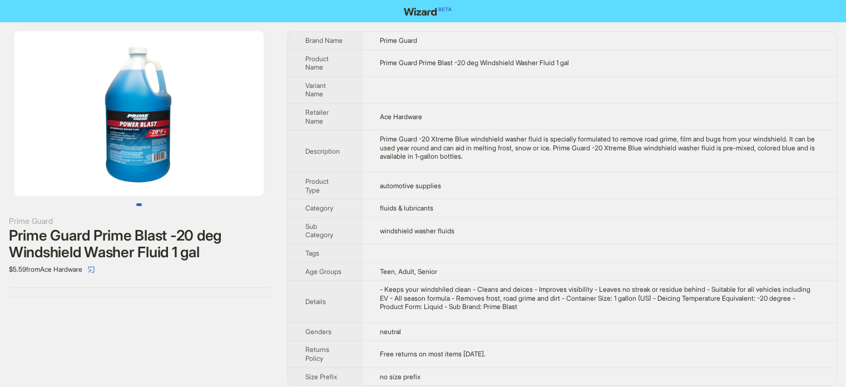
scroll to position [522, 0]
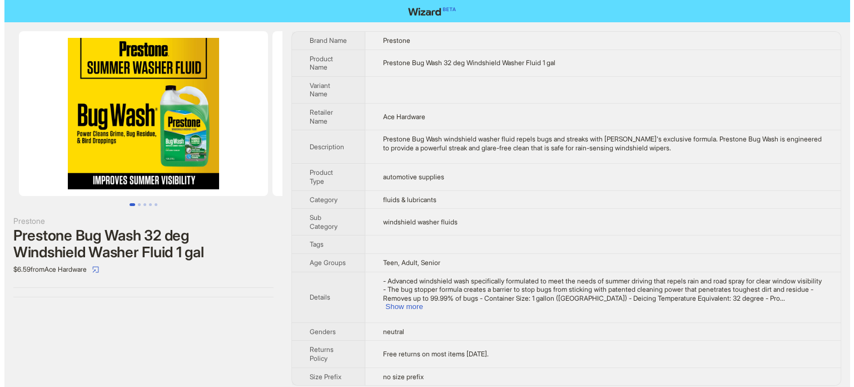
scroll to position [522, 0]
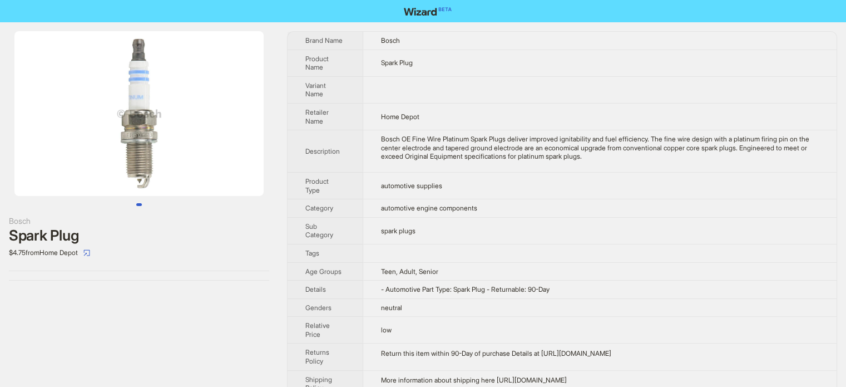
scroll to position [522, 0]
click at [457, 220] on td "spark plugs" at bounding box center [600, 230] width 474 height 27
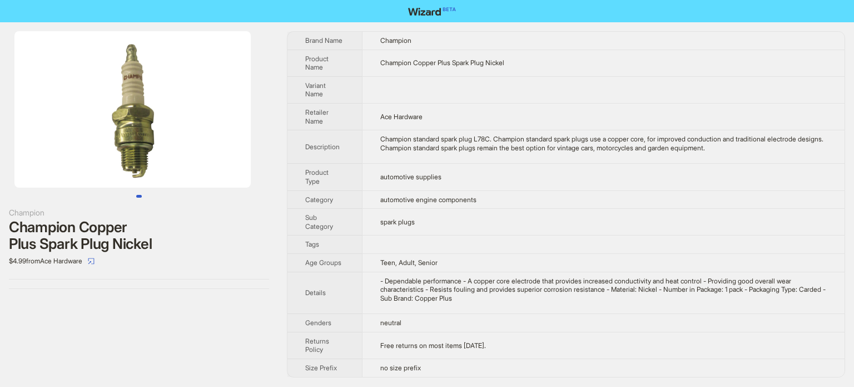
scroll to position [522, 0]
click at [471, 177] on td "automotive supplies" at bounding box center [603, 177] width 483 height 27
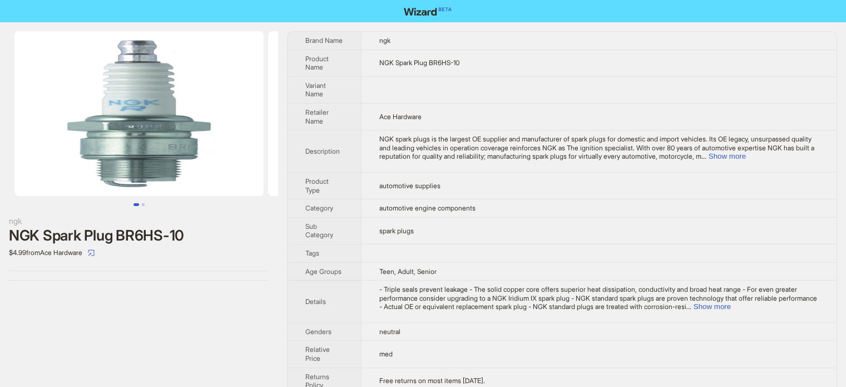
scroll to position [522, 0]
click at [430, 240] on td "spark plugs" at bounding box center [599, 230] width 476 height 27
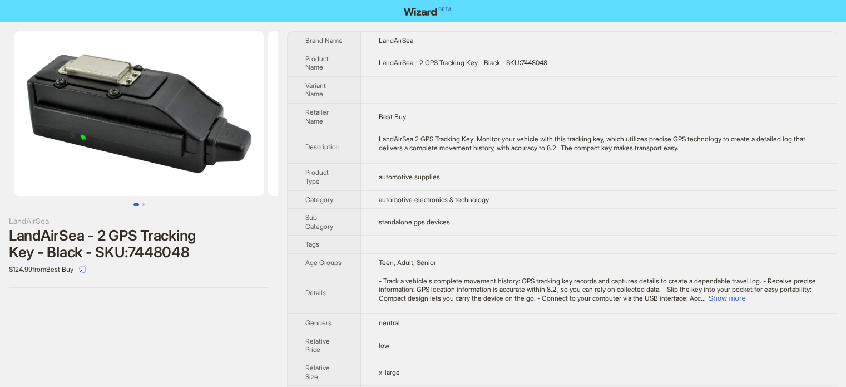
scroll to position [522, 0]
click at [145, 203] on button "Go to slide 2" at bounding box center [143, 204] width 3 height 3
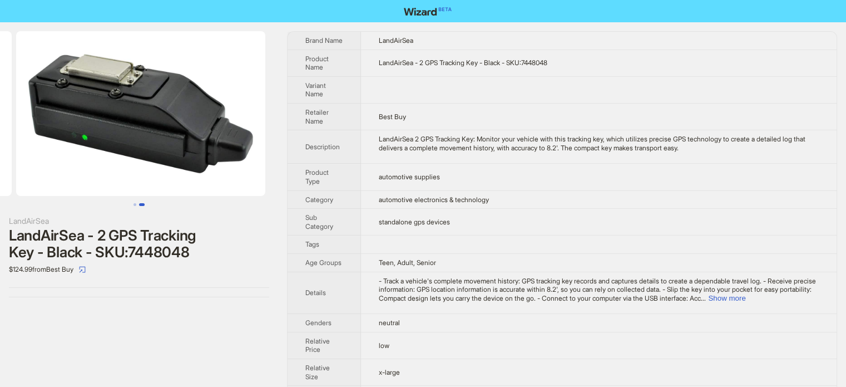
scroll to position [0, 254]
click at [431, 183] on td "automotive supplies" at bounding box center [599, 177] width 476 height 27
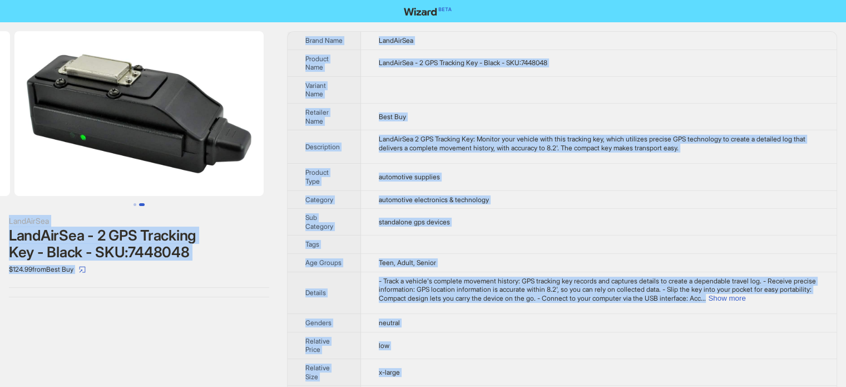
type textarea "**********"
click at [363, 218] on td "standalone gps devices" at bounding box center [599, 222] width 476 height 27
click at [58, 325] on div "LandAirSea LandAirSea - 2 GPS Tracking Key - Black - SKU:7448048 $124.99 from B…" at bounding box center [139, 217] width 278 height 391
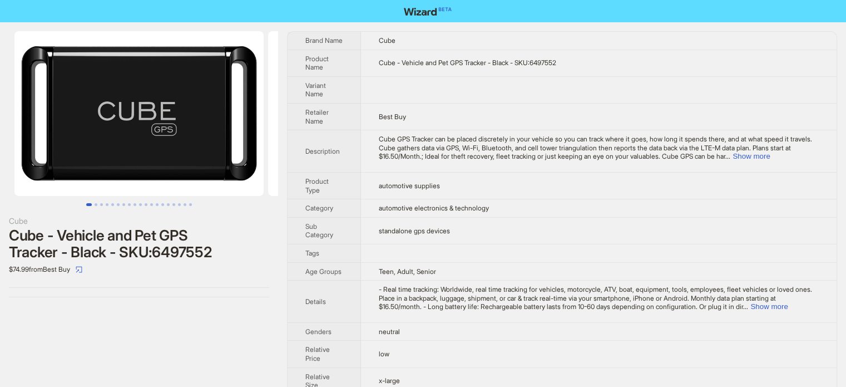
scroll to position [522, 0]
click at [420, 275] on td "Teen, Adult, Senior" at bounding box center [599, 271] width 476 height 18
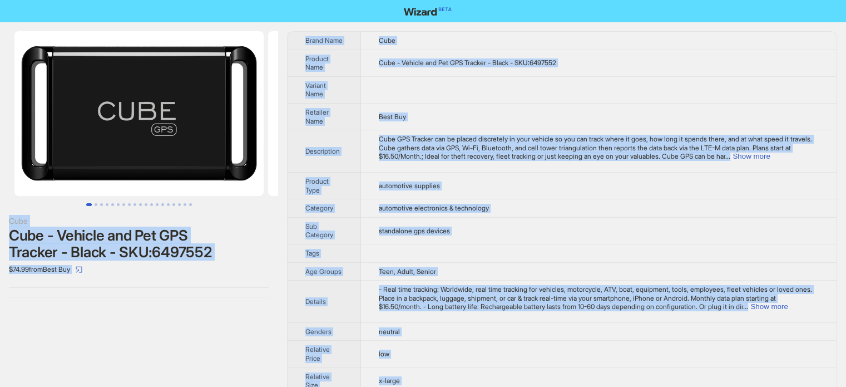
copy body "Cube Cube - Vehicle and Pet GPS Tracker - Black - SKU:6497552 $74.99 from Best …"
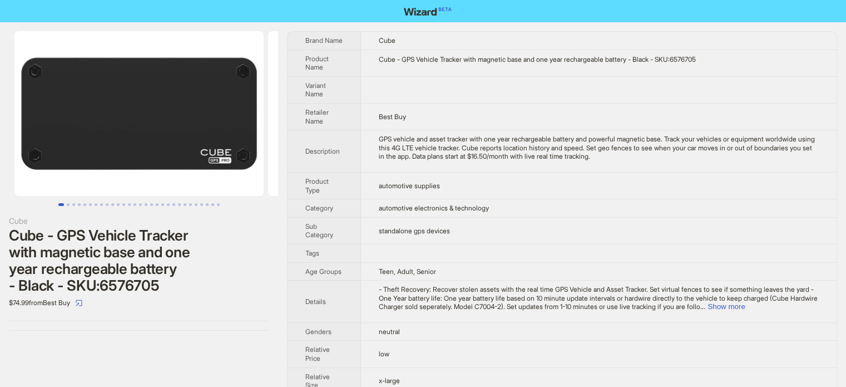
scroll to position [522, 0]
click at [463, 189] on td "automotive supplies" at bounding box center [599, 185] width 476 height 27
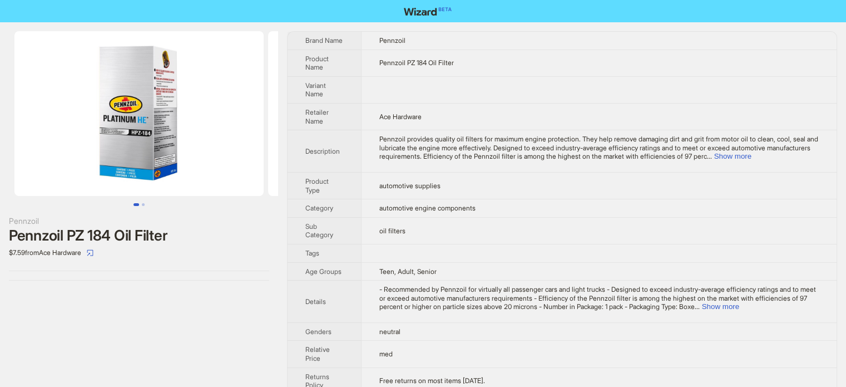
scroll to position [522, 0]
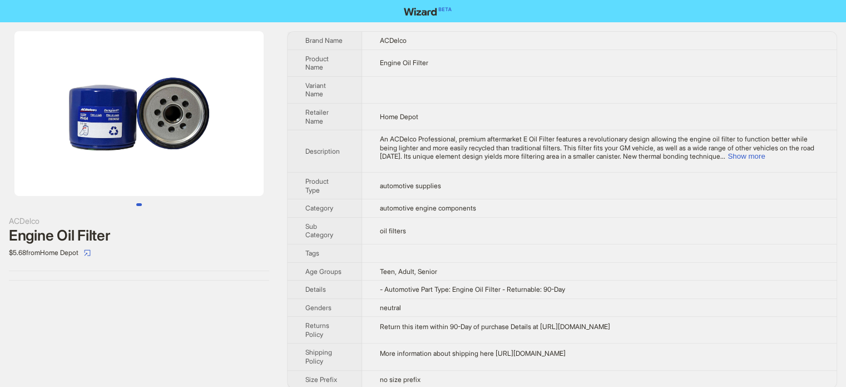
scroll to position [522, 0]
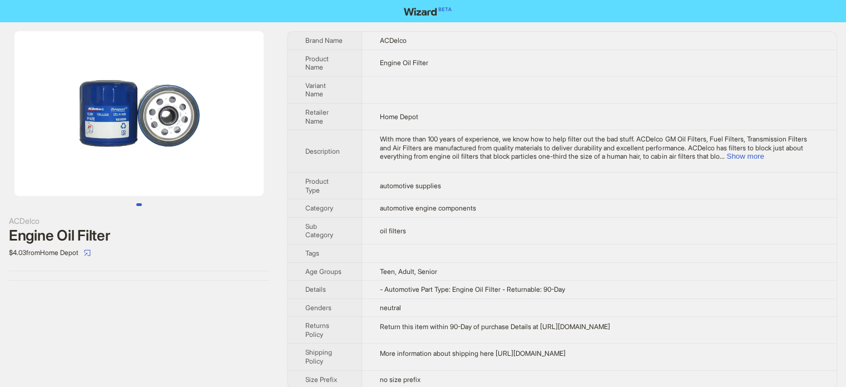
scroll to position [522, 0]
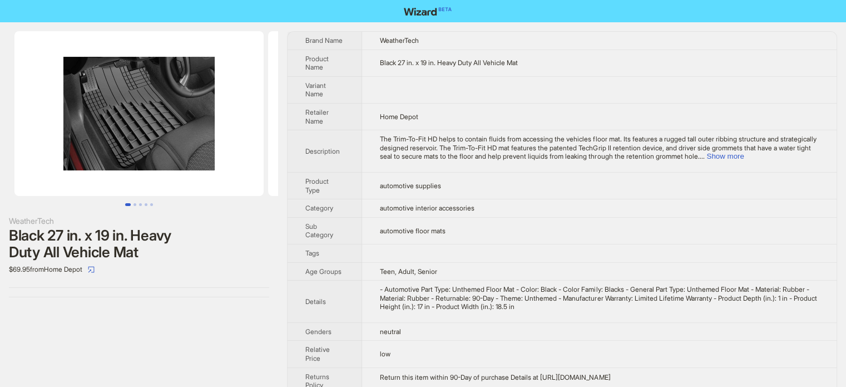
scroll to position [522, 0]
click at [744, 157] on button "Show more" at bounding box center [724, 156] width 37 height 8
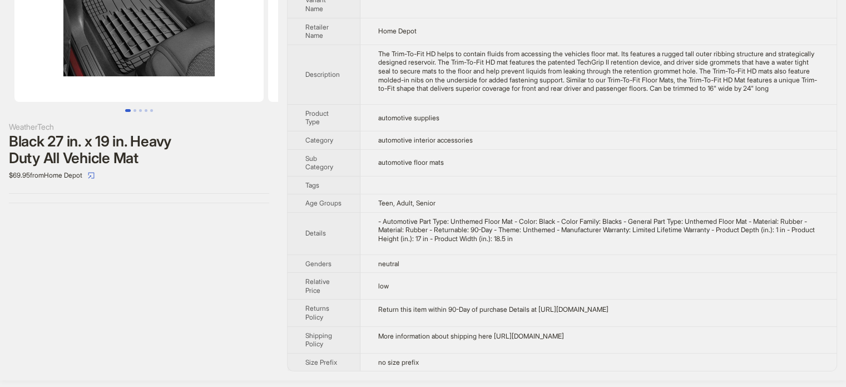
scroll to position [0, 0]
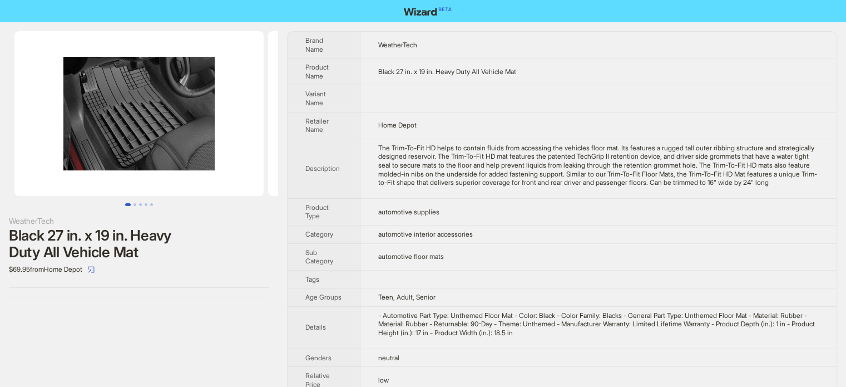
click at [383, 187] on div "The Trim-To-Fit HD helps to contain fluids from accessing the vehicles floor ma…" at bounding box center [598, 165] width 441 height 43
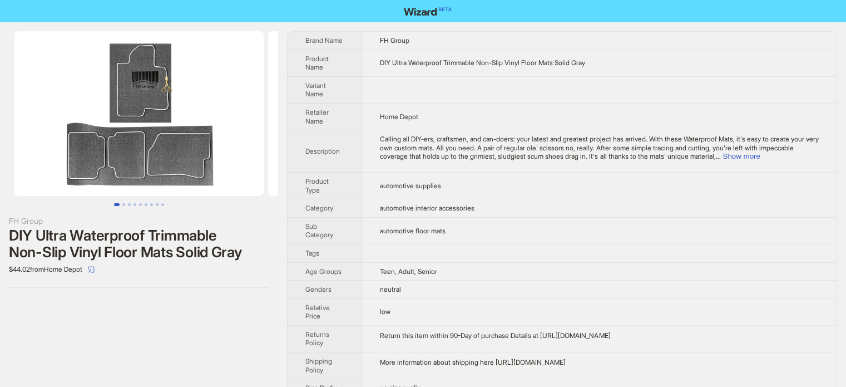
scroll to position [522, 0]
click at [122, 203] on button "Go to slide 2" at bounding box center [123, 204] width 3 height 3
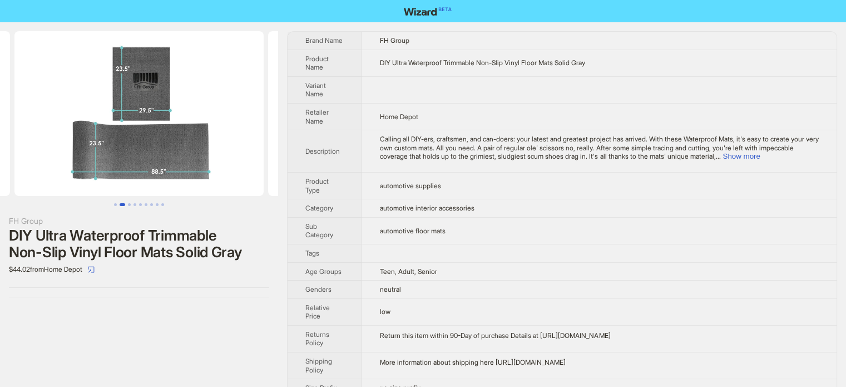
click at [125, 203] on button "Go to slide 2" at bounding box center [123, 204] width 6 height 3
click at [134, 203] on button "Go to slide 4" at bounding box center [135, 204] width 3 height 3
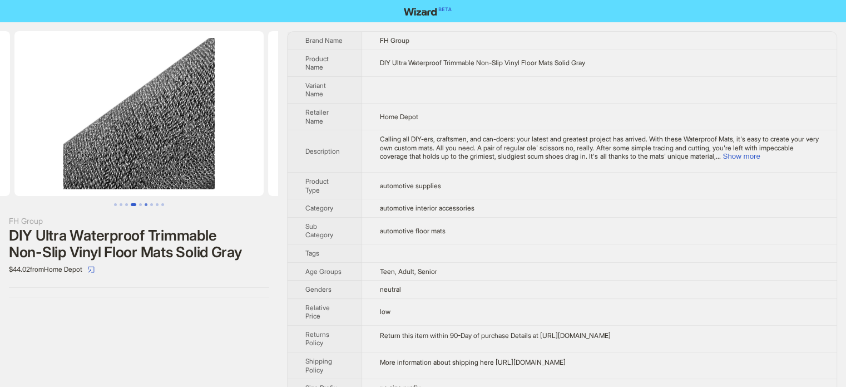
click at [145, 203] on button "Go to slide 6" at bounding box center [146, 204] width 3 height 3
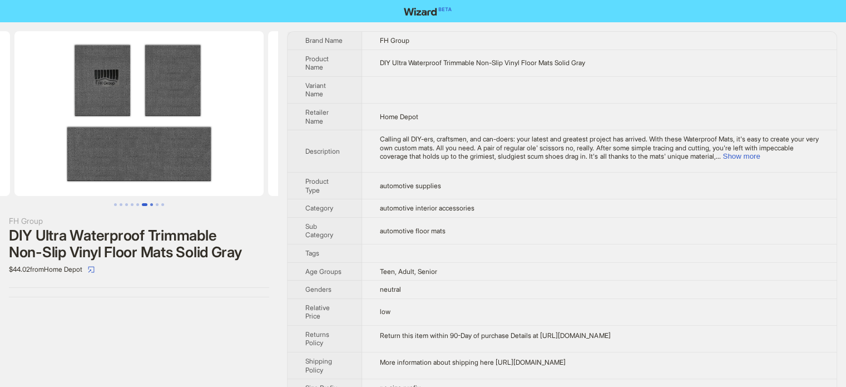
click at [151, 205] on button "Go to slide 7" at bounding box center [151, 204] width 3 height 3
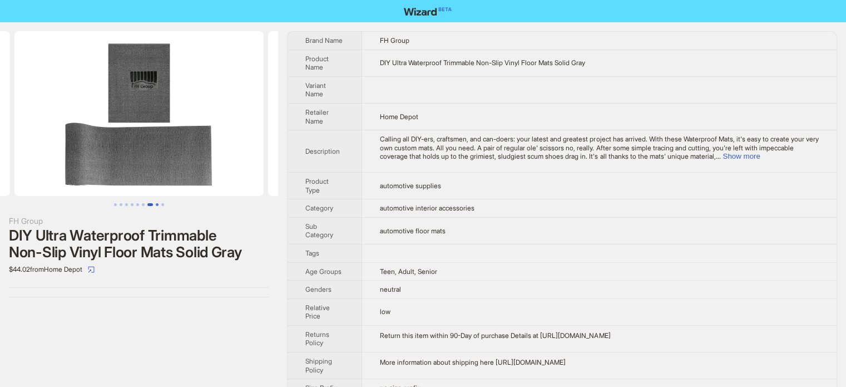
click at [156, 204] on button "Go to slide 8" at bounding box center [157, 204] width 3 height 3
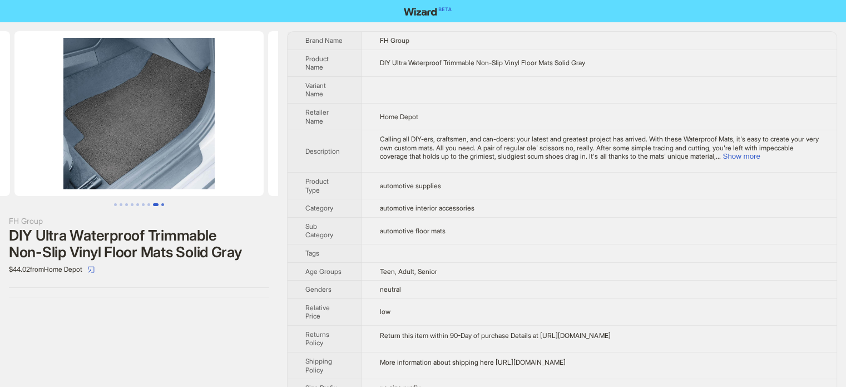
click at [161, 204] on button "Go to slide 9" at bounding box center [162, 204] width 3 height 3
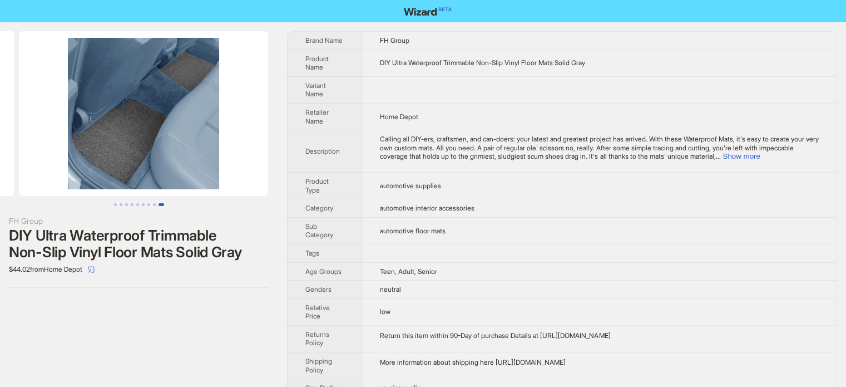
scroll to position [0, 2029]
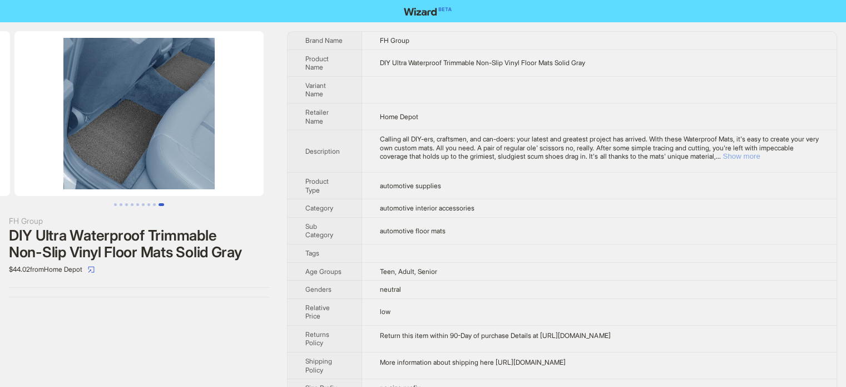
click at [760, 155] on button "Show more" at bounding box center [741, 156] width 37 height 8
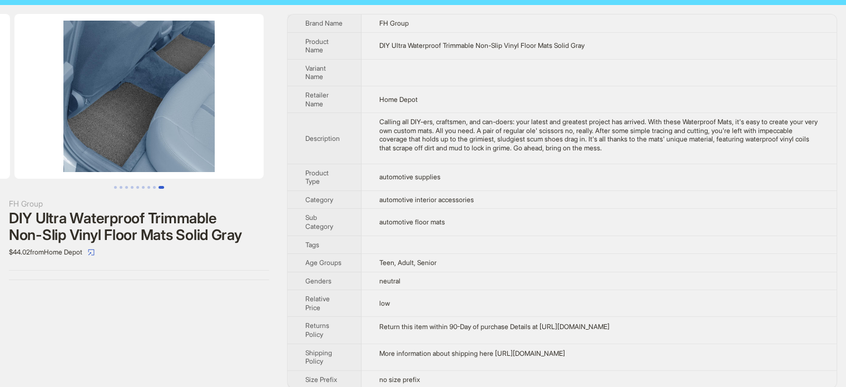
scroll to position [26, 0]
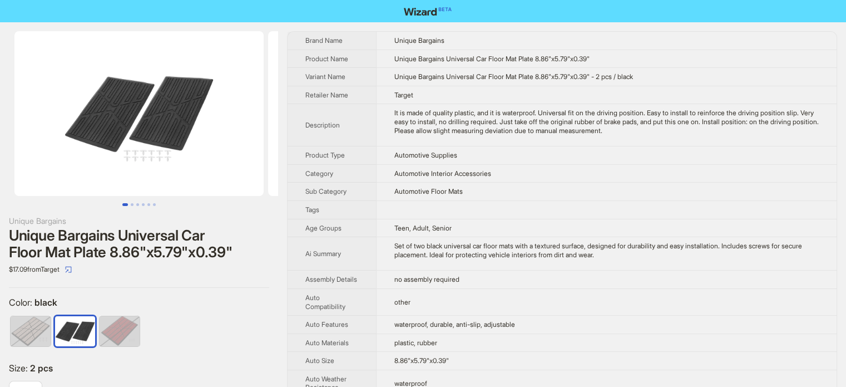
scroll to position [522, 0]
drag, startPoint x: 512, startPoint y: 113, endPoint x: 543, endPoint y: 111, distance: 31.8
type textarea "**********"
click at [543, 111] on div "It is made of quality plastic, and it is waterproof. Universal fit on the drivi…" at bounding box center [606, 121] width 424 height 26
copy div "waterproof"
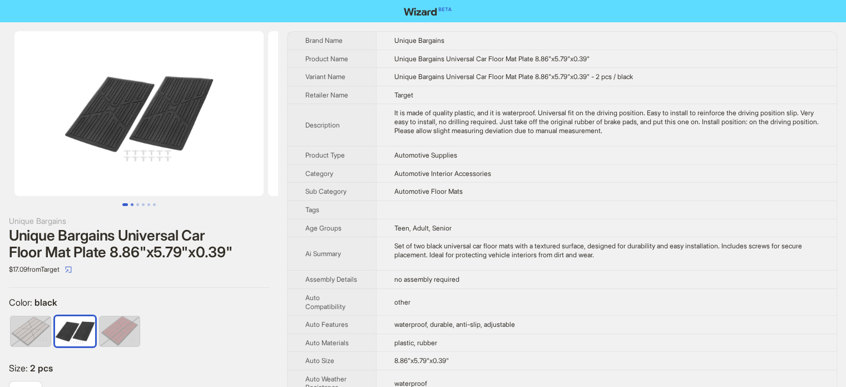
click at [131, 203] on button "Go to slide 2" at bounding box center [132, 204] width 3 height 3
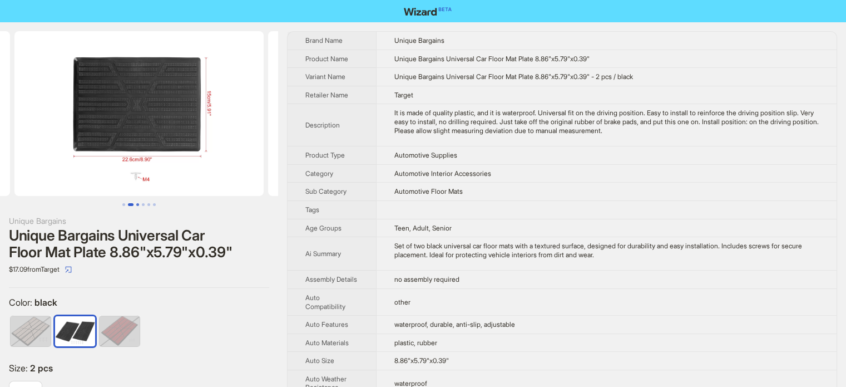
click at [138, 203] on button "Go to slide 3" at bounding box center [137, 204] width 3 height 3
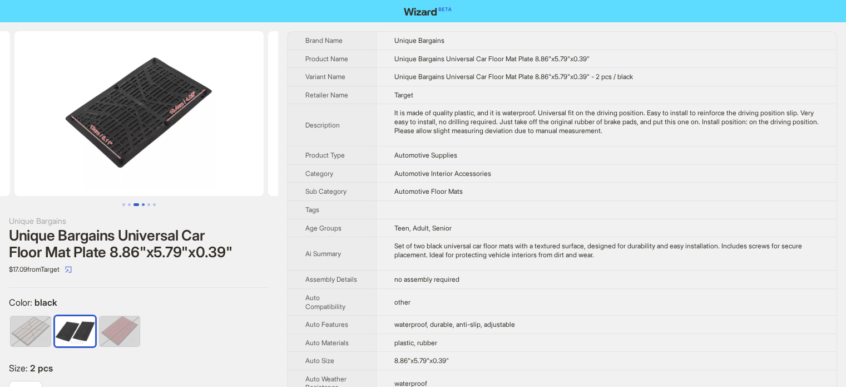
click at [144, 204] on button "Go to slide 4" at bounding box center [143, 204] width 3 height 3
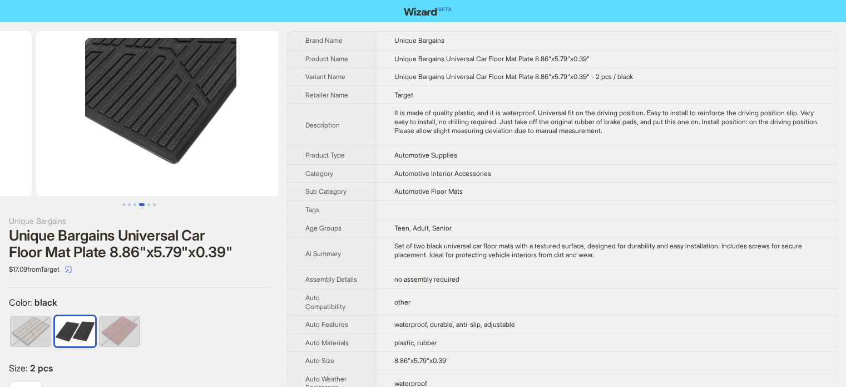
scroll to position [0, 761]
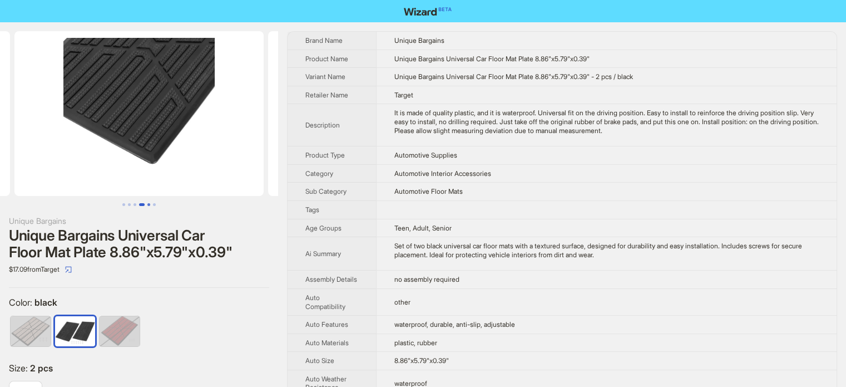
click at [149, 203] on button "Go to slide 5" at bounding box center [148, 204] width 3 height 3
click at [154, 203] on button "Go to slide 6" at bounding box center [154, 204] width 3 height 3
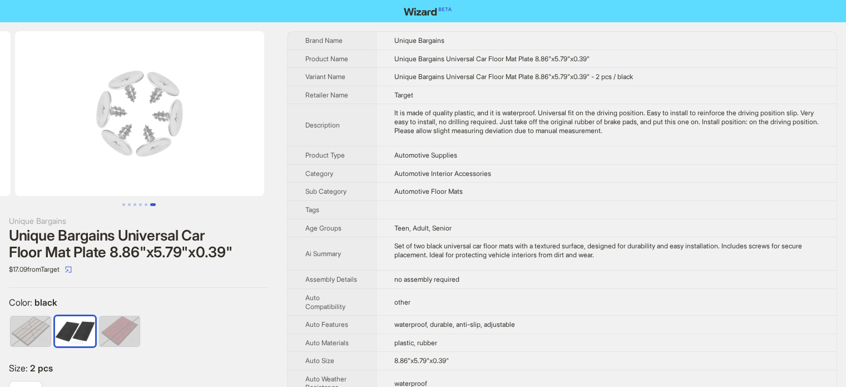
scroll to position [0, 1268]
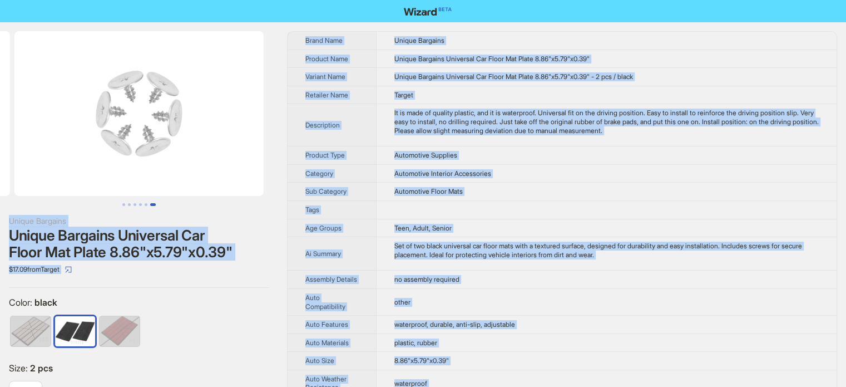
click at [220, 308] on div "Color : black" at bounding box center [139, 324] width 260 height 57
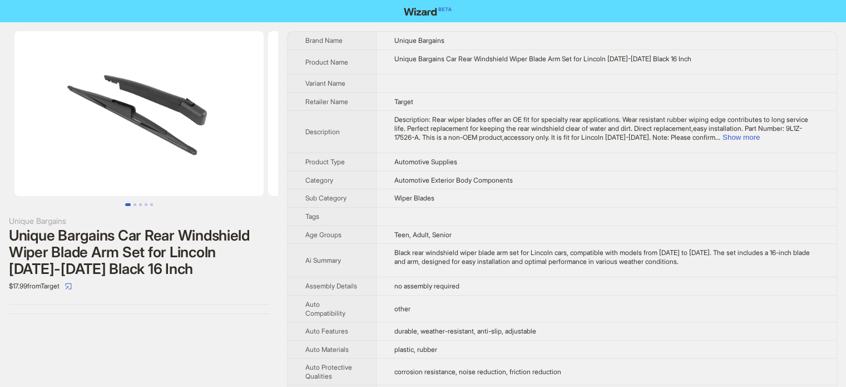
scroll to position [522, 0]
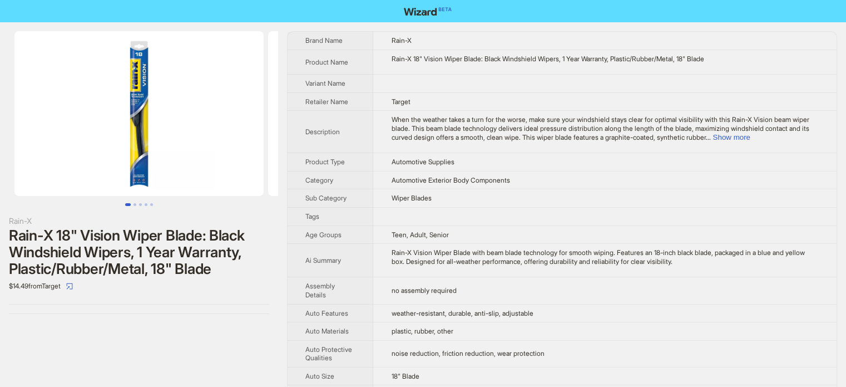
scroll to position [522, 0]
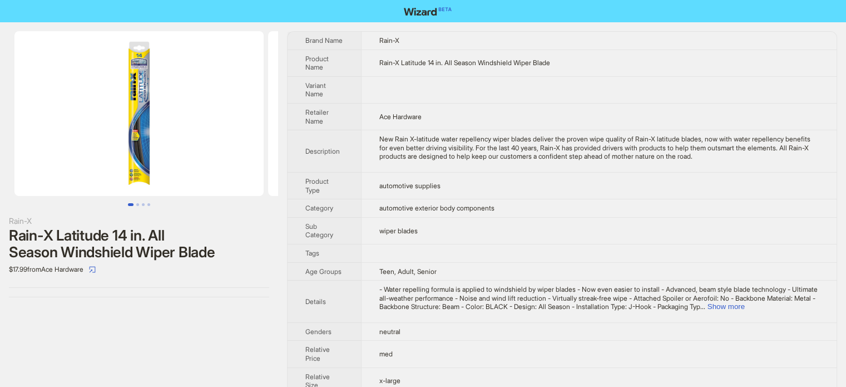
scroll to position [522, 0]
click at [379, 203] on td "automotive exterior body components" at bounding box center [599, 208] width 476 height 18
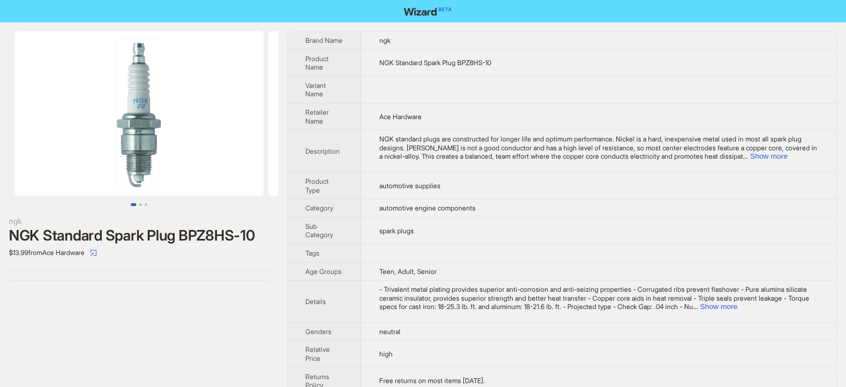
scroll to position [522, 0]
click at [445, 212] on td "automotive engine components" at bounding box center [599, 208] width 476 height 18
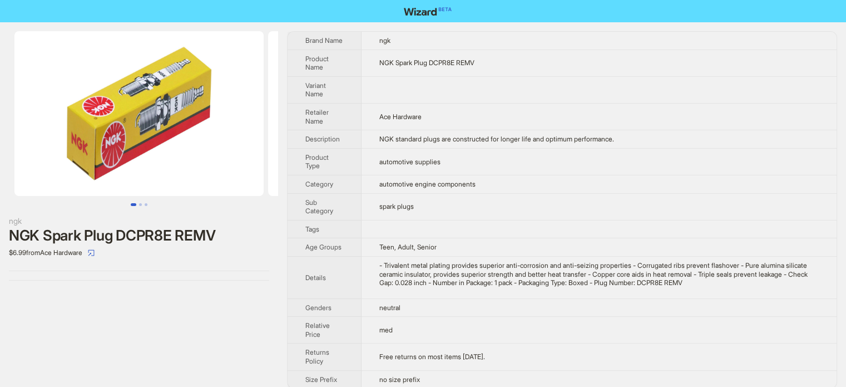
scroll to position [522, 0]
click at [464, 230] on td at bounding box center [600, 229] width 476 height 18
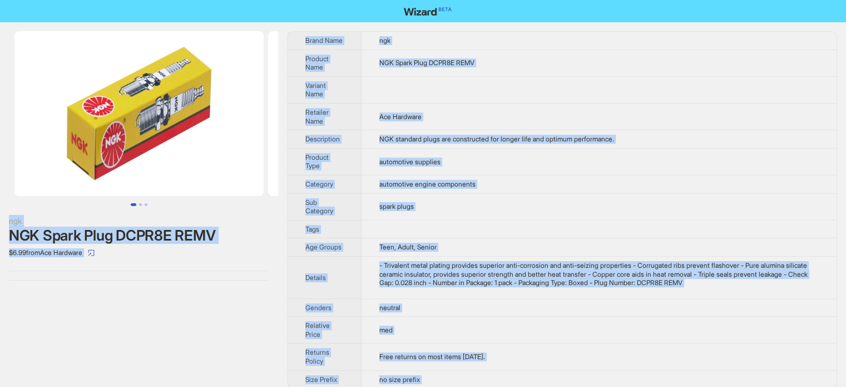
type textarea "**********"
click at [429, 196] on td "spark plugs" at bounding box center [600, 206] width 476 height 27
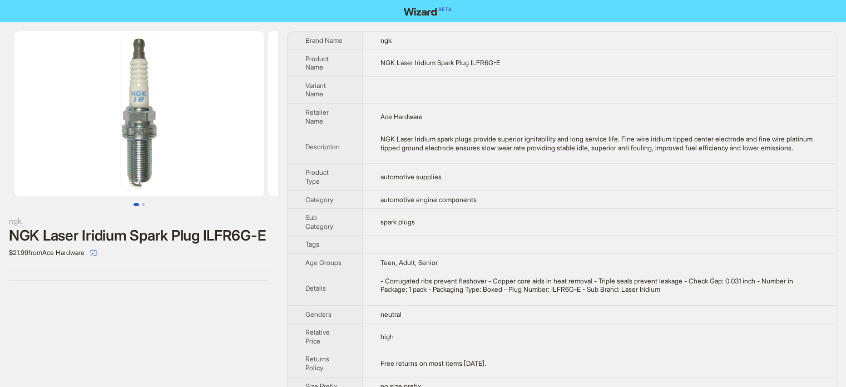
scroll to position [522, 0]
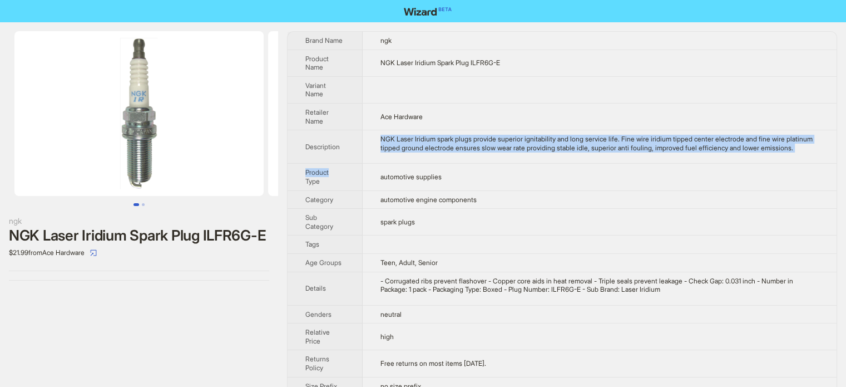
drag, startPoint x: 342, startPoint y: 171, endPoint x: 388, endPoint y: 239, distance: 82.5
type textarea "**********"
click at [340, 171] on tbody "Brand Name ngk Product Name NGK Laser Iridium Spark Plug ILFR6G-E Variant Name …" at bounding box center [562, 213] width 549 height 363
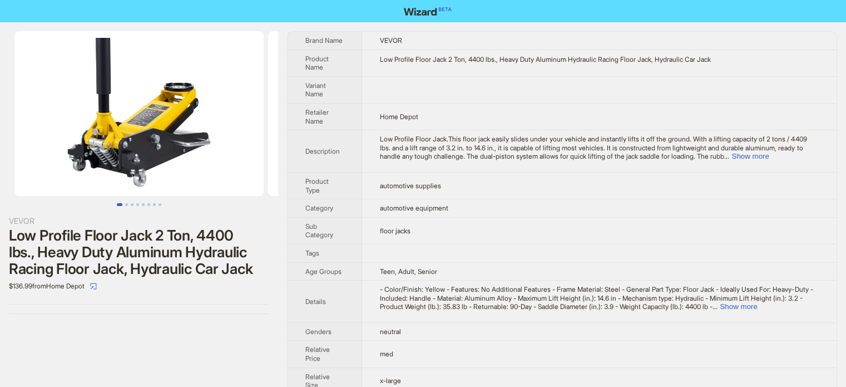
scroll to position [522, 0]
click at [396, 218] on td "floor jacks" at bounding box center [599, 230] width 475 height 27
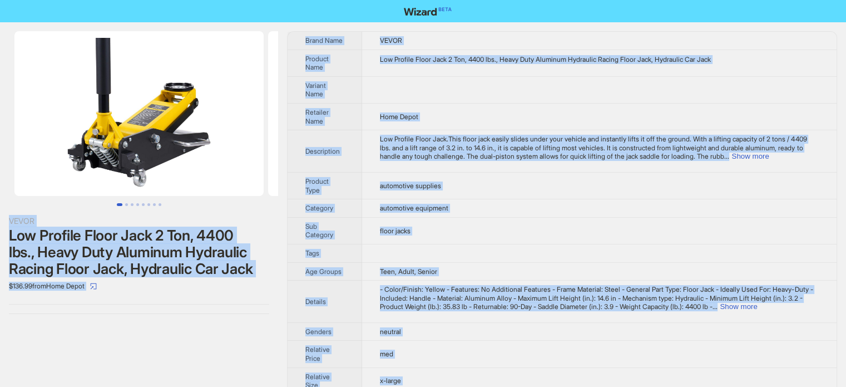
copy body "VEVOR Low Profile Floor Jack 2 Ton, 4400 lbs., Heavy Duty Aluminum Hydraulic Ra…"
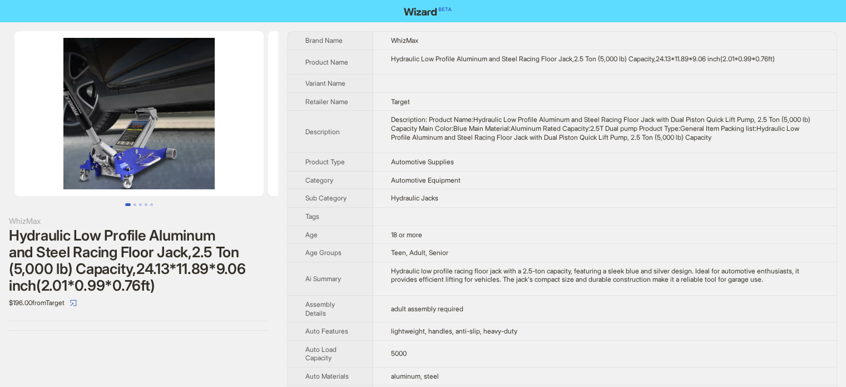
scroll to position [522, 0]
click at [427, 169] on td "Automotive Supplies" at bounding box center [604, 162] width 463 height 18
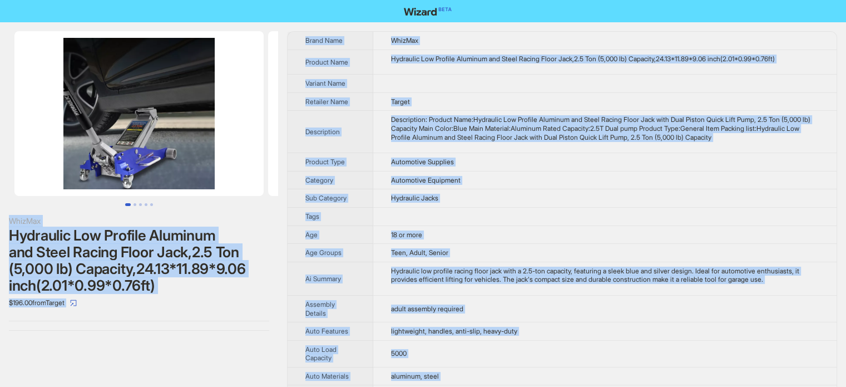
drag, startPoint x: 421, startPoint y: 297, endPoint x: 448, endPoint y: 310, distance: 30.9
type textarea "**********"
click at [421, 296] on td "adult assembly required" at bounding box center [604, 308] width 463 height 27
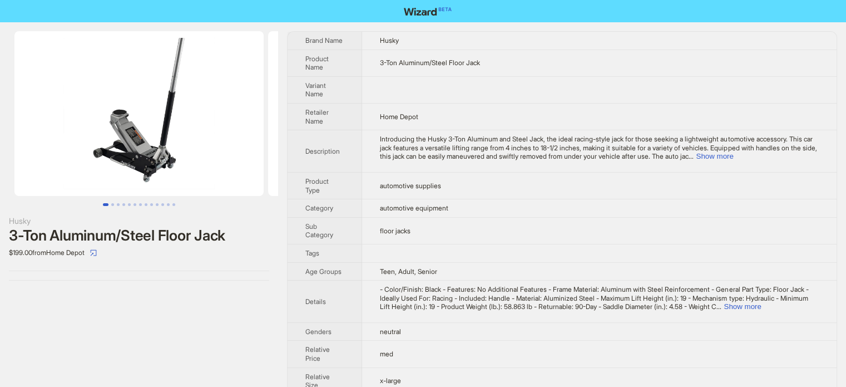
scroll to position [522, 0]
click at [429, 202] on td "automotive equipment" at bounding box center [599, 208] width 475 height 18
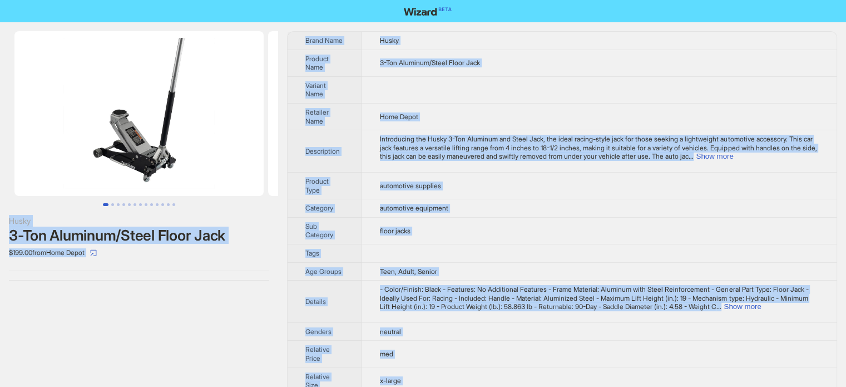
copy body "Husky 3-Ton Aluminum/Steel Floor Jack $199.00 from Home Depot Brand Name Husky …"
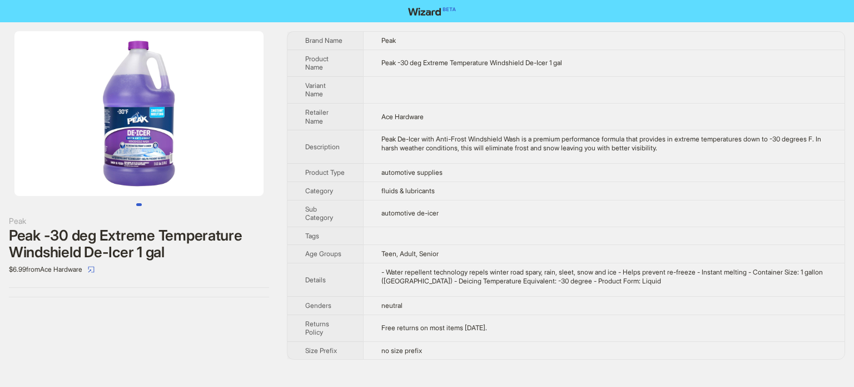
scroll to position [522, 0]
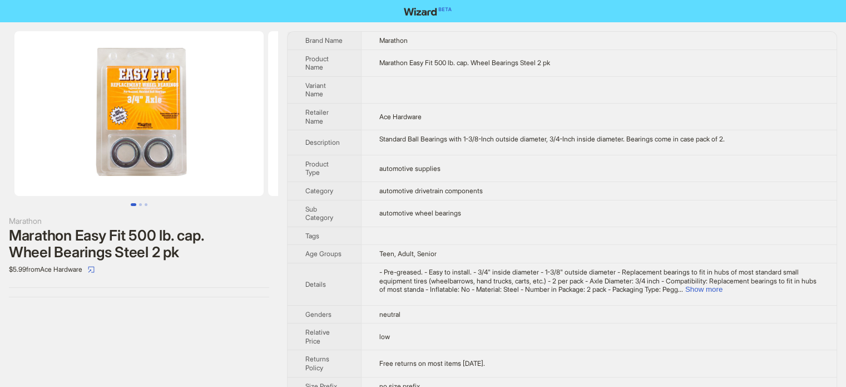
click at [347, 243] on th "Tags" at bounding box center [324, 235] width 73 height 18
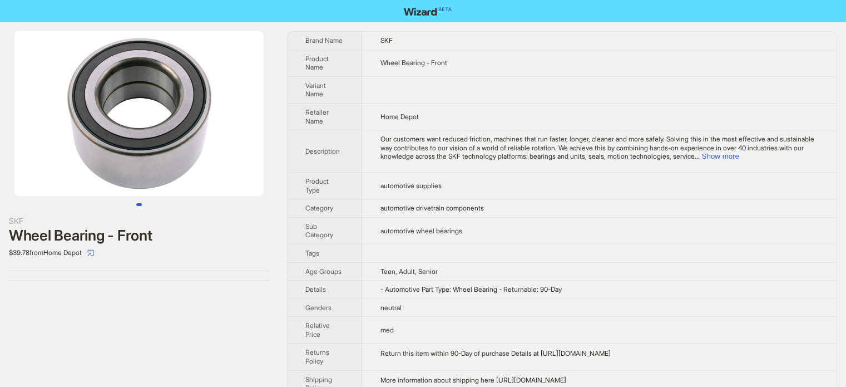
scroll to position [522, 0]
click at [425, 154] on span "Our customers want reduced friction, machines that run faster, longer, cleaner …" at bounding box center [597, 148] width 434 height 26
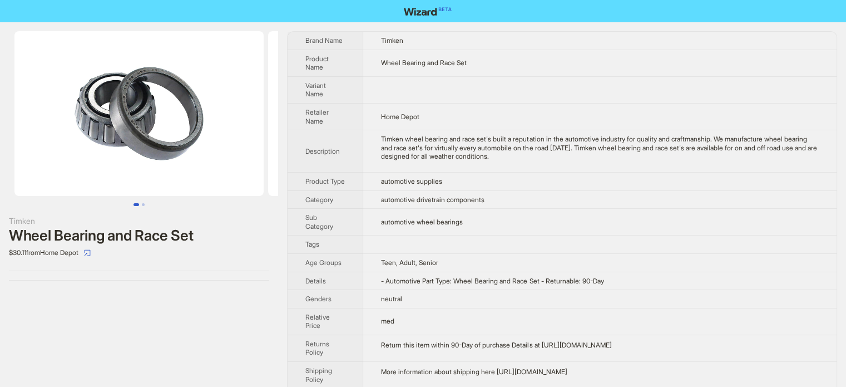
drag, startPoint x: 359, startPoint y: 204, endPoint x: 384, endPoint y: 222, distance: 30.7
click at [359, 204] on th "Category" at bounding box center [326, 199] width 76 height 18
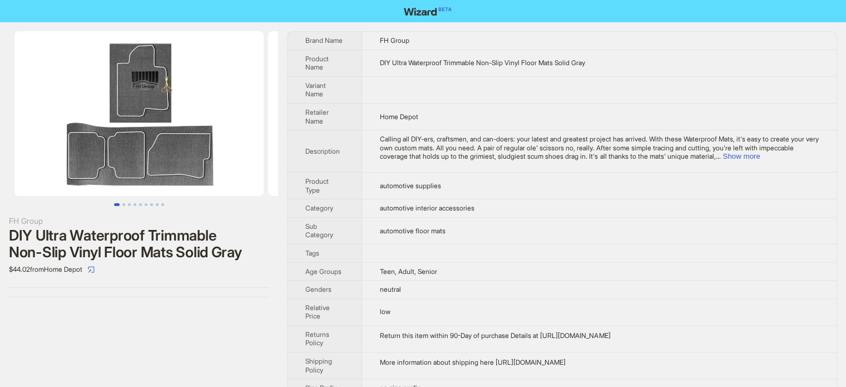
type textarea "*"
click at [398, 170] on td "Calling all DIY-ers, craftsmen, and can-doers: your latest and greatest project…" at bounding box center [599, 151] width 475 height 42
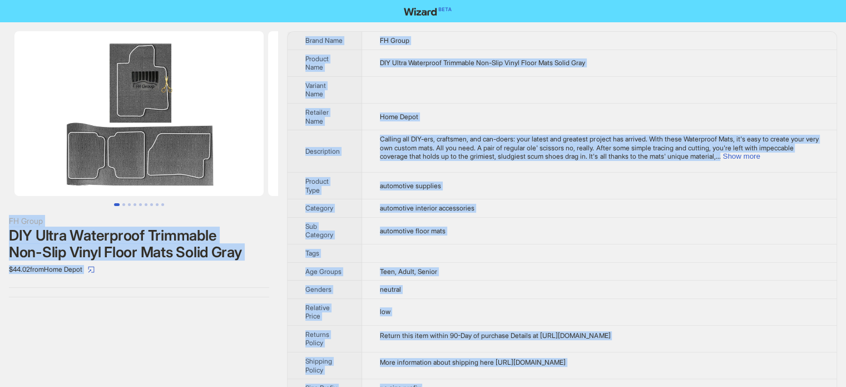
copy span "c"
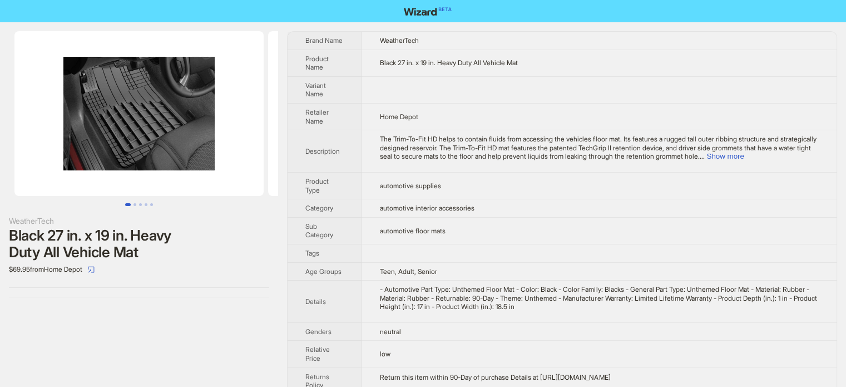
click at [458, 182] on td "automotive supplies" at bounding box center [599, 185] width 475 height 27
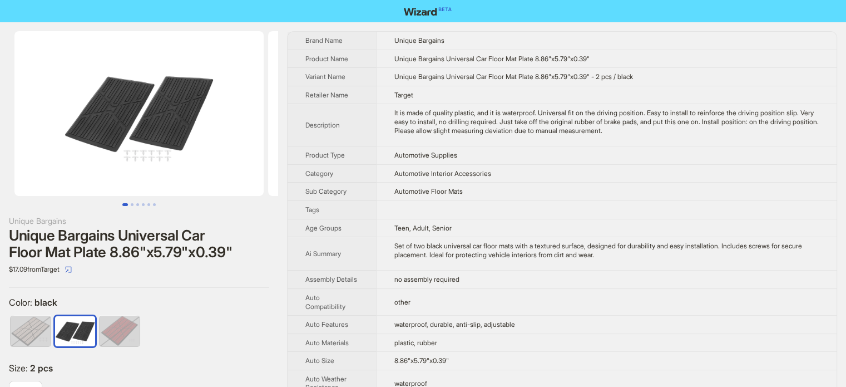
click at [438, 246] on div "Set of two black universal car floor mats with a textured surface, designed for…" at bounding box center [606, 249] width 424 height 17
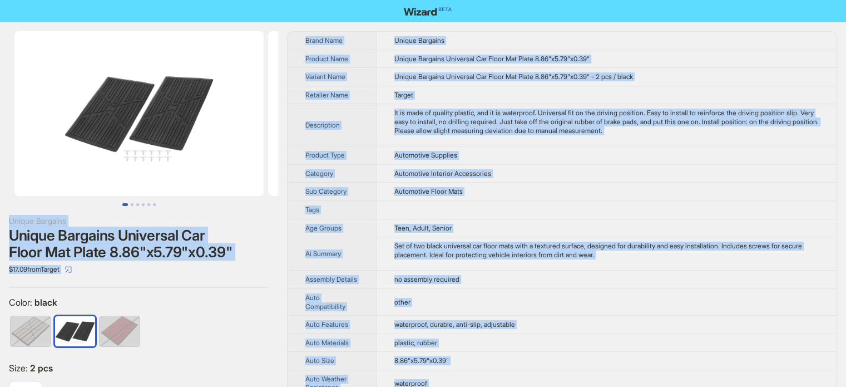
type textarea "**********"
click at [312, 96] on span "Retailer Name" at bounding box center [326, 95] width 43 height 8
click at [461, 80] on span "Unique Bargains Universal Car Floor Mat Plate 8.86"x5.79"x0.39" - 2 pcs / black" at bounding box center [513, 76] width 239 height 8
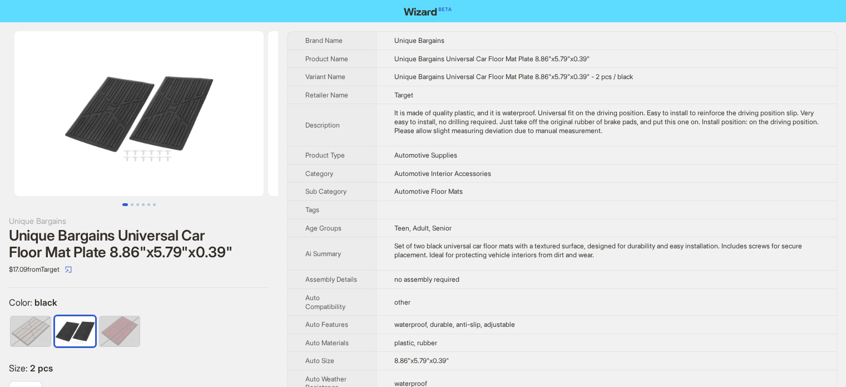
click at [179, 311] on div "Color : black" at bounding box center [139, 324] width 260 height 57
click at [209, 320] on div at bounding box center [139, 333] width 260 height 39
drag, startPoint x: 542, startPoint y: 58, endPoint x: 601, endPoint y: 60, distance: 59.0
click at [601, 60] on td "Unique Bargains Universal Car Floor Mat Plate 8.86"x5.79"x0.39"" at bounding box center [606, 59] width 461 height 18
click at [448, 90] on td "Target" at bounding box center [606, 95] width 461 height 18
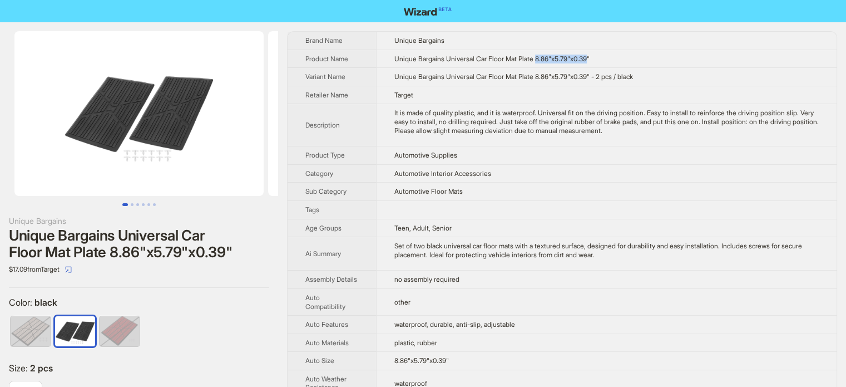
drag, startPoint x: 542, startPoint y: 58, endPoint x: 598, endPoint y: 57, distance: 55.6
click at [590, 57] on span "Unique Bargains Universal Car Floor Mat Plate 8.86"x5.79"x0.39"" at bounding box center [491, 59] width 195 height 8
click at [532, 89] on td "Target" at bounding box center [606, 95] width 461 height 18
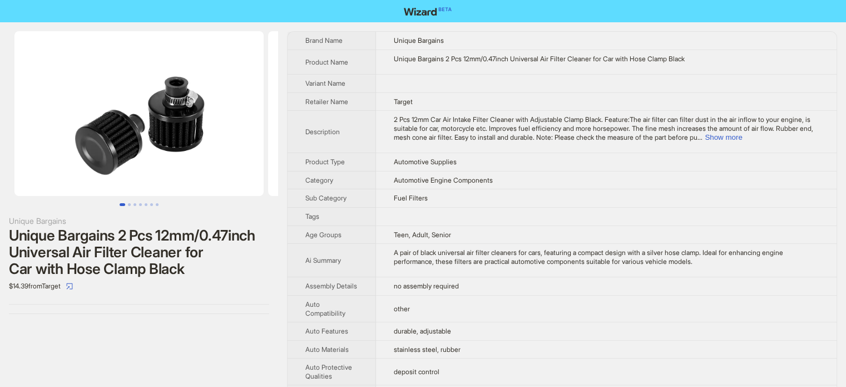
scroll to position [522, 0]
click at [515, 205] on td "Fuel Filters" at bounding box center [606, 198] width 461 height 18
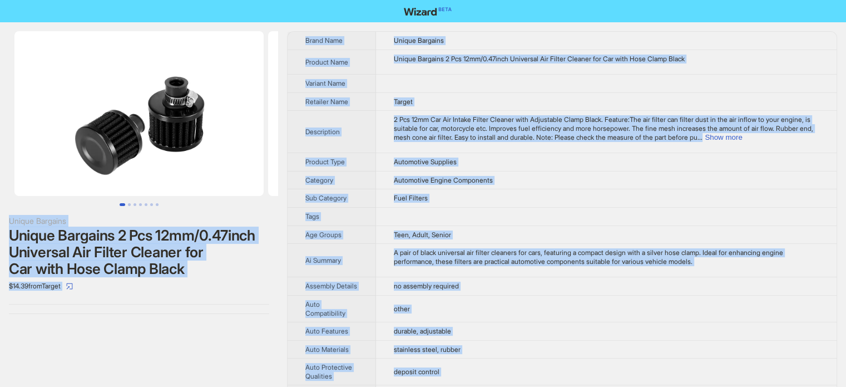
copy body "Unique Bargains Unique Bargains 2 Pcs 12mm/0.47inch Universal Air Filter Cleane…"
type textarea "**********"
click at [109, 266] on div "Unique Bargains 2 Pcs 12mm/0.47inch Universal Air Filter Cleaner for Car with H…" at bounding box center [139, 252] width 260 height 50
drag, startPoint x: 66, startPoint y: 263, endPoint x: 73, endPoint y: 255, distance: 10.6
click at [66, 263] on div "Unique Bargains 2 Pcs 12mm/0.47inch Universal Air Filter Cleaner for Car with H…" at bounding box center [139, 252] width 260 height 50
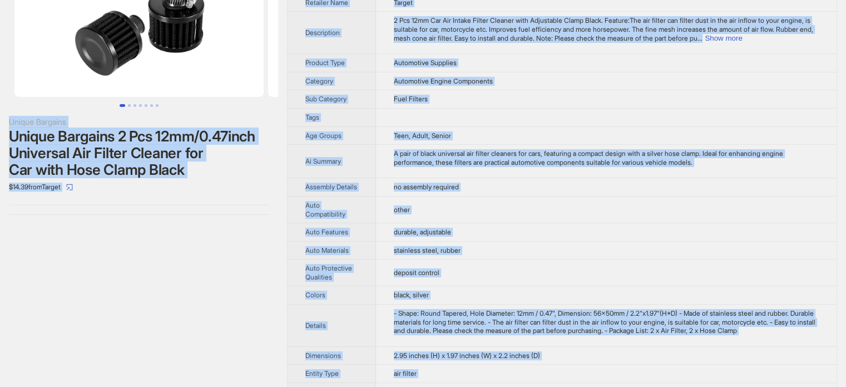
scroll to position [111, 0]
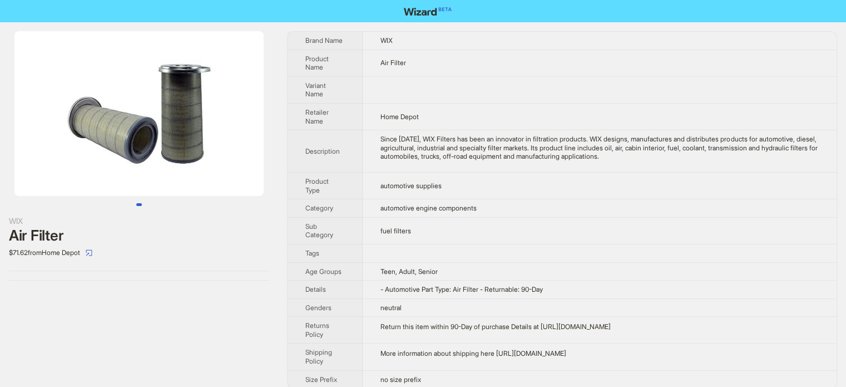
scroll to position [522, 0]
click at [386, 215] on td "automotive engine components" at bounding box center [600, 208] width 474 height 18
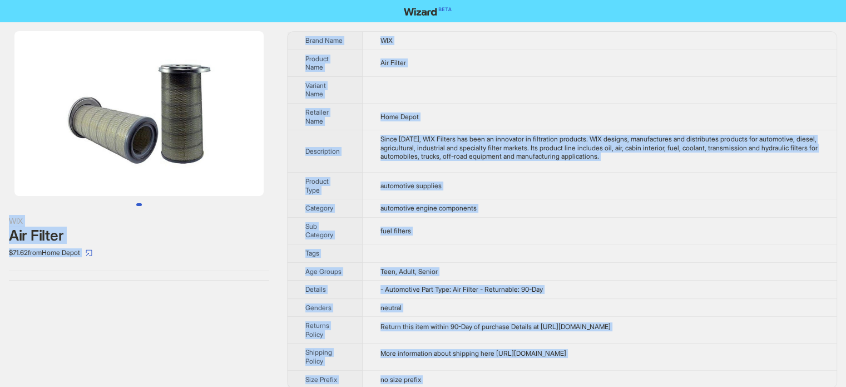
type textarea "**********"
click at [625, 177] on td "automotive supplies" at bounding box center [600, 185] width 474 height 27
click at [408, 288] on span "- Automotive Part Type: Air Filter - Returnable: 90-Day" at bounding box center [461, 289] width 162 height 8
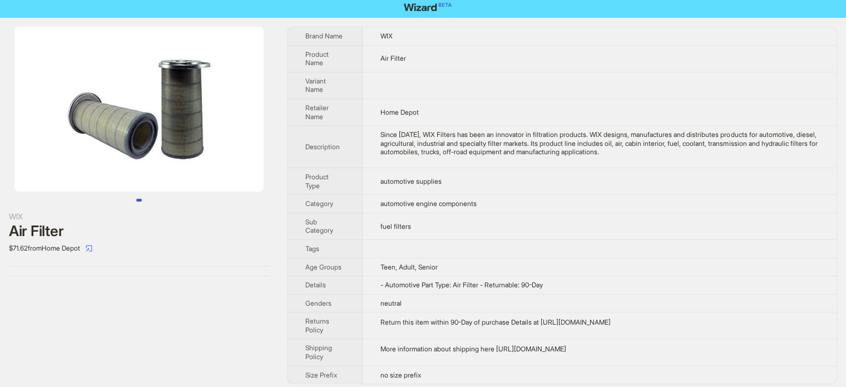
scroll to position [0, 0]
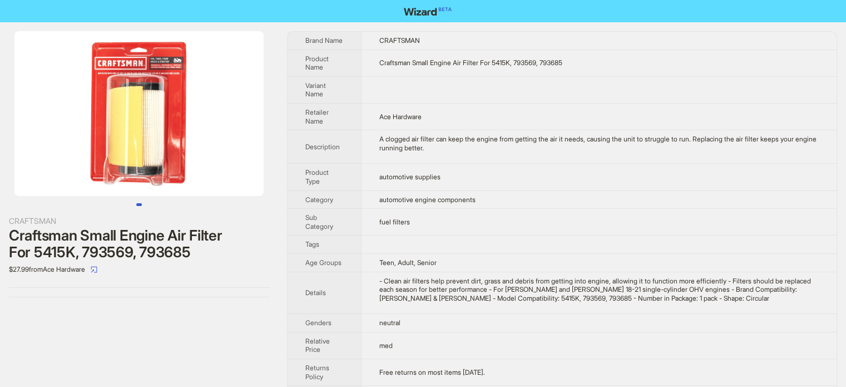
scroll to position [522, 0]
click at [442, 279] on div "- Clean air filters help prevent dirt, grass and debris from getting into engin…" at bounding box center [598, 289] width 439 height 26
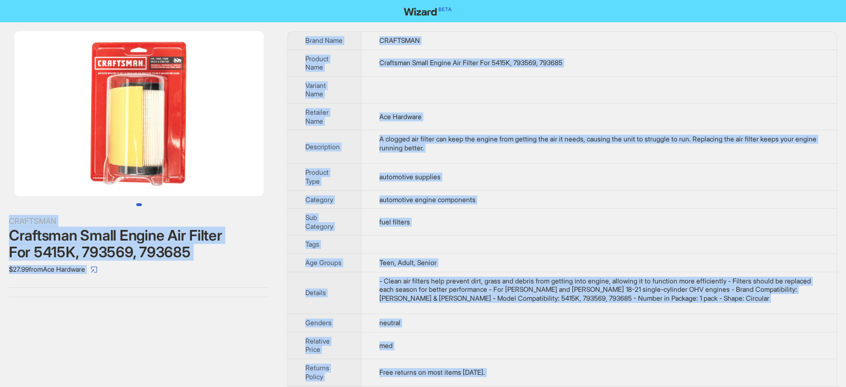
type textarea "**********"
click at [146, 348] on div "CRAFTSMAN Craftsman Small Engine Air Filter For 5415K, 793569, 793685 $27.99 fr…" at bounding box center [139, 217] width 278 height 391
click at [490, 276] on div "- Clean air filters help prevent dirt, grass and debris from getting into engin…" at bounding box center [598, 289] width 439 height 26
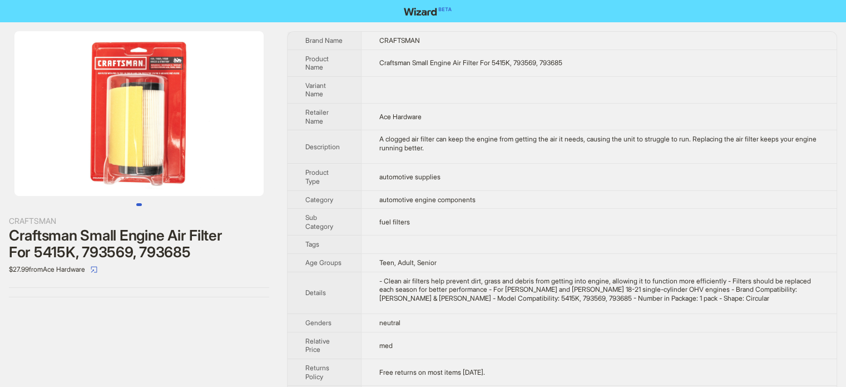
drag, startPoint x: 389, startPoint y: 258, endPoint x: 462, endPoint y: 262, distance: 72.4
click at [389, 258] on span "Teen, Adult, Senior" at bounding box center [407, 262] width 57 height 8
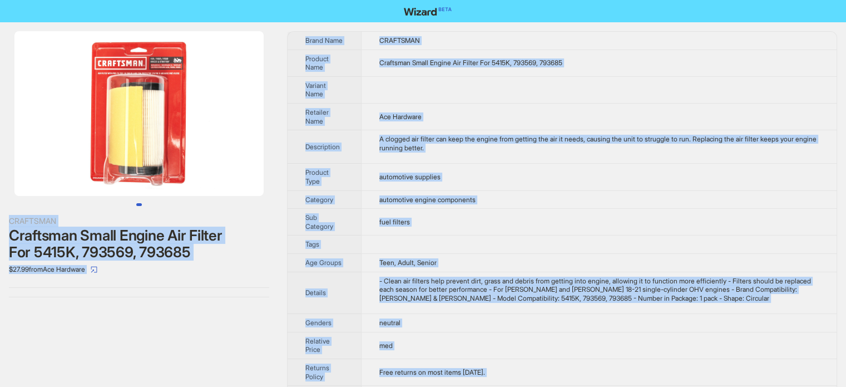
click at [68, 341] on div "CRAFTSMAN Craftsman Small Engine Air Filter For 5415K, 793569, 793685 $27.99 fr…" at bounding box center [139, 217] width 278 height 391
